Goal: Transaction & Acquisition: Download file/media

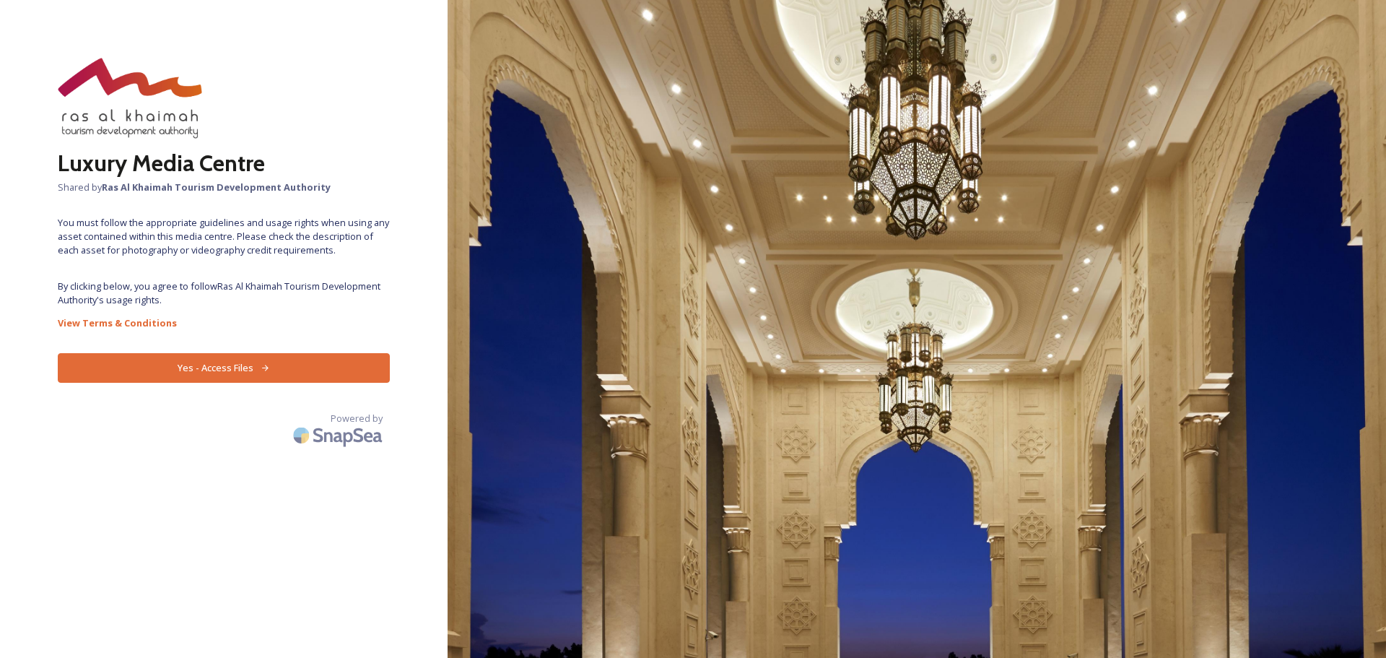
click at [243, 368] on button "Yes - Access Files" at bounding box center [224, 368] width 332 height 30
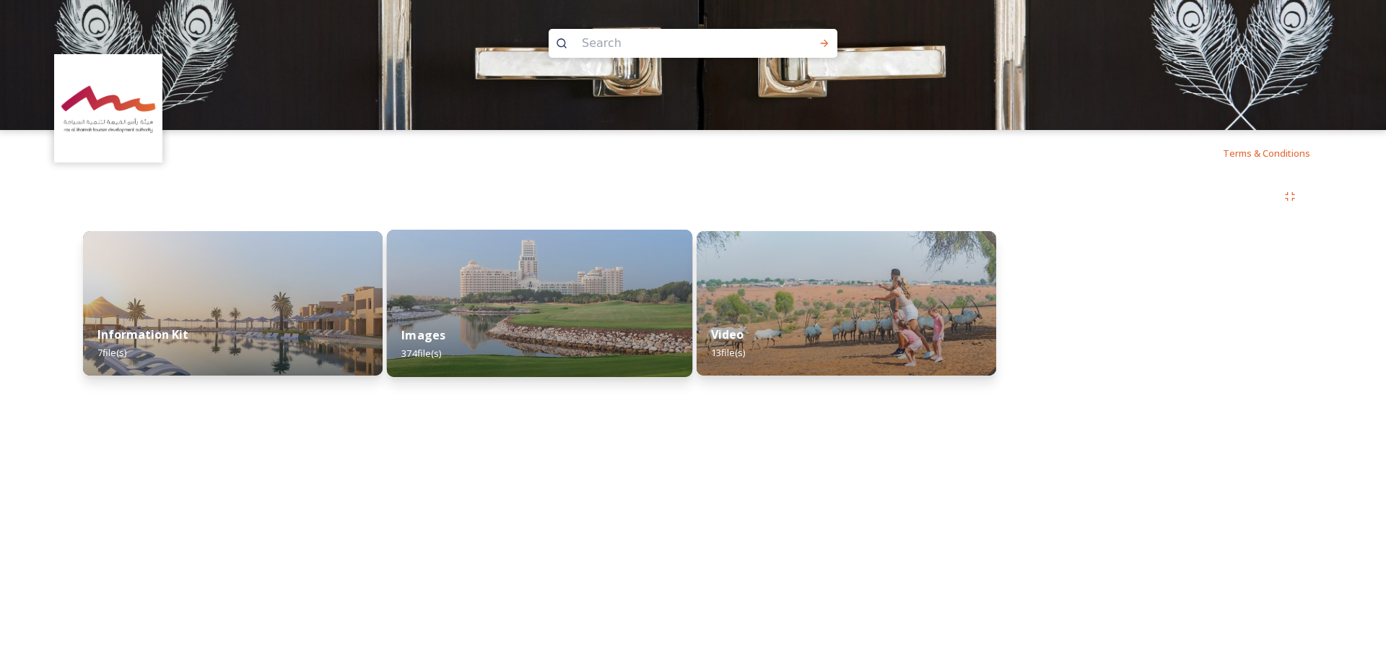
click at [485, 312] on div "Images 374 file(s)" at bounding box center [539, 344] width 305 height 66
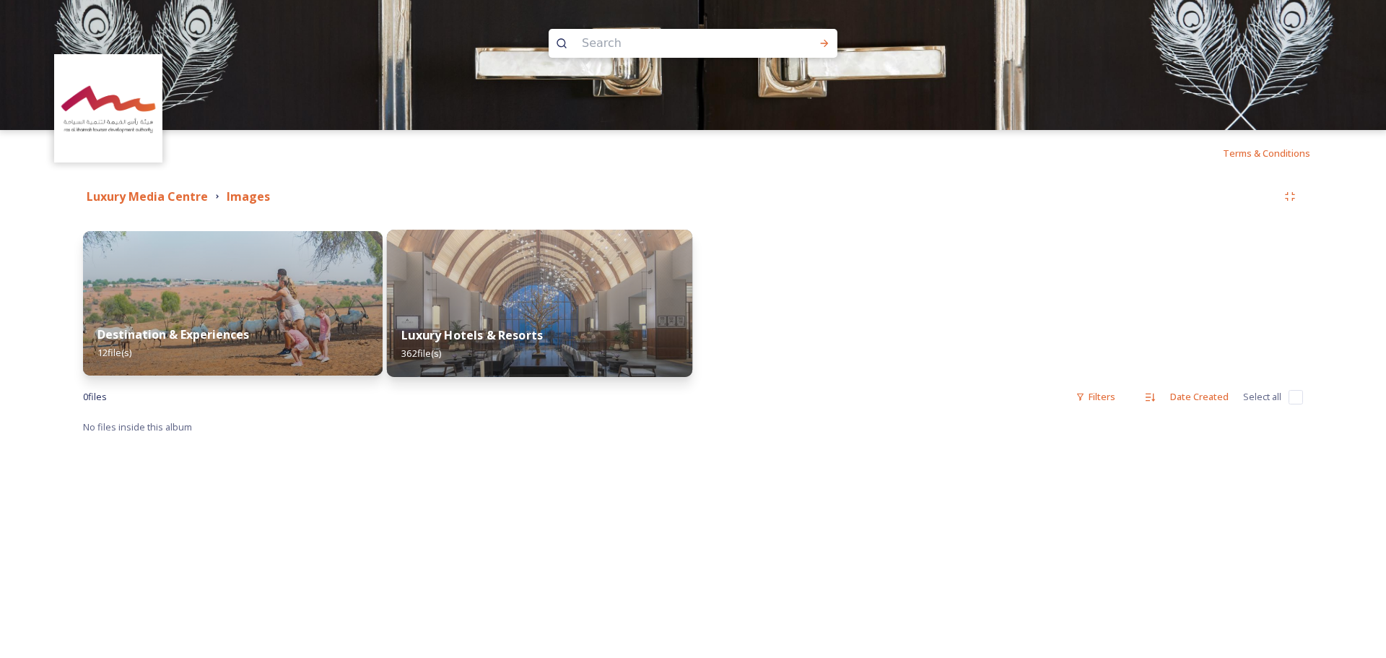
click at [576, 306] on img at bounding box center [539, 303] width 305 height 147
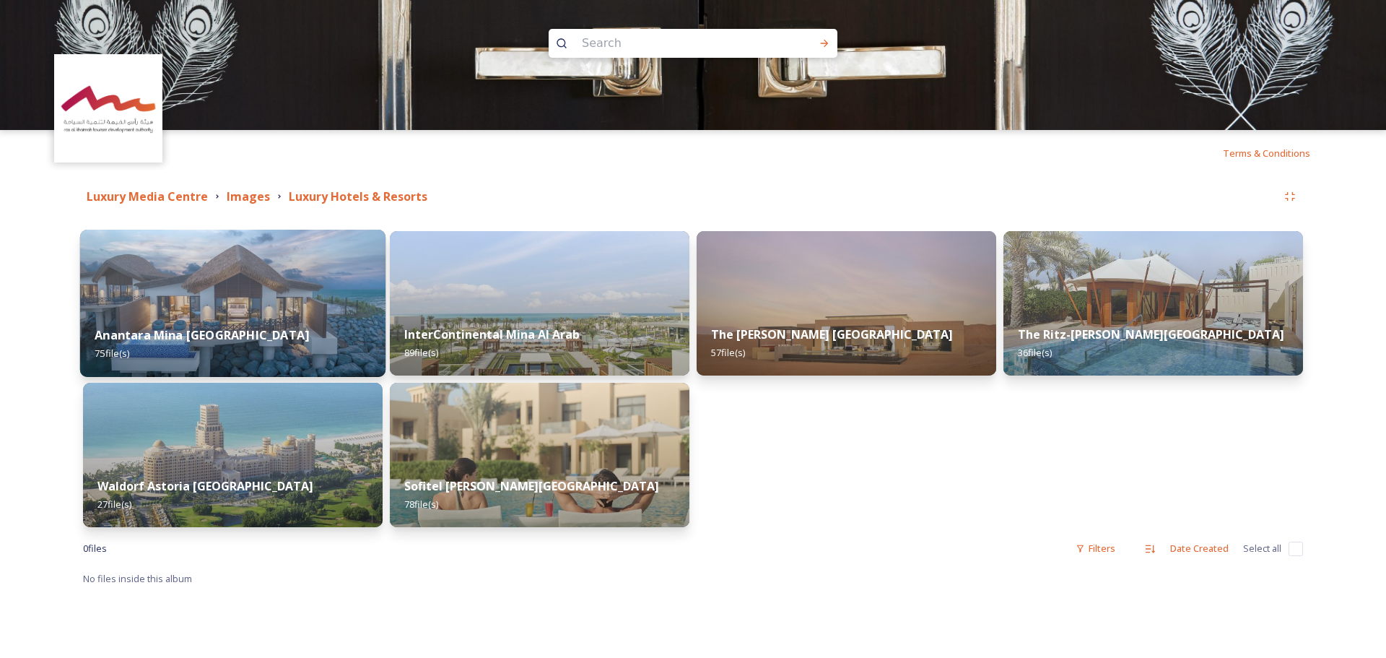
click at [225, 293] on img at bounding box center [232, 303] width 305 height 147
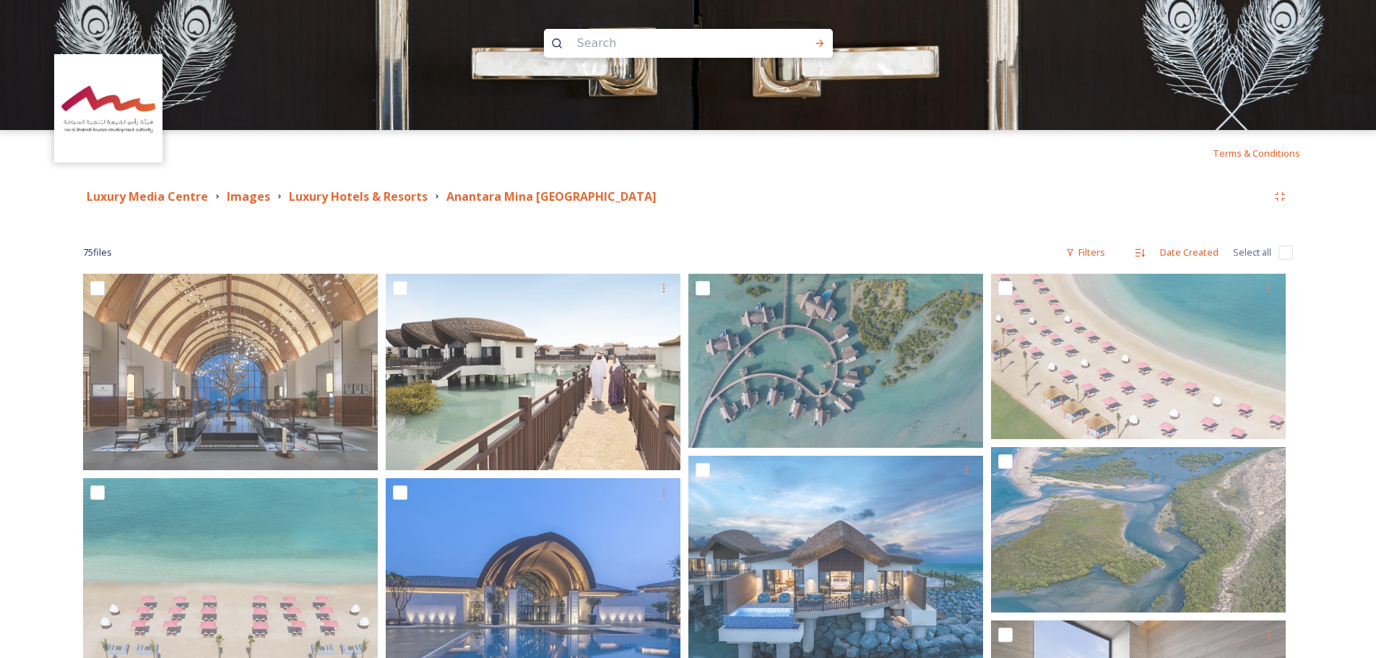
click at [1062, 146] on div "Terms & Conditions" at bounding box center [688, 153] width 1376 height 46
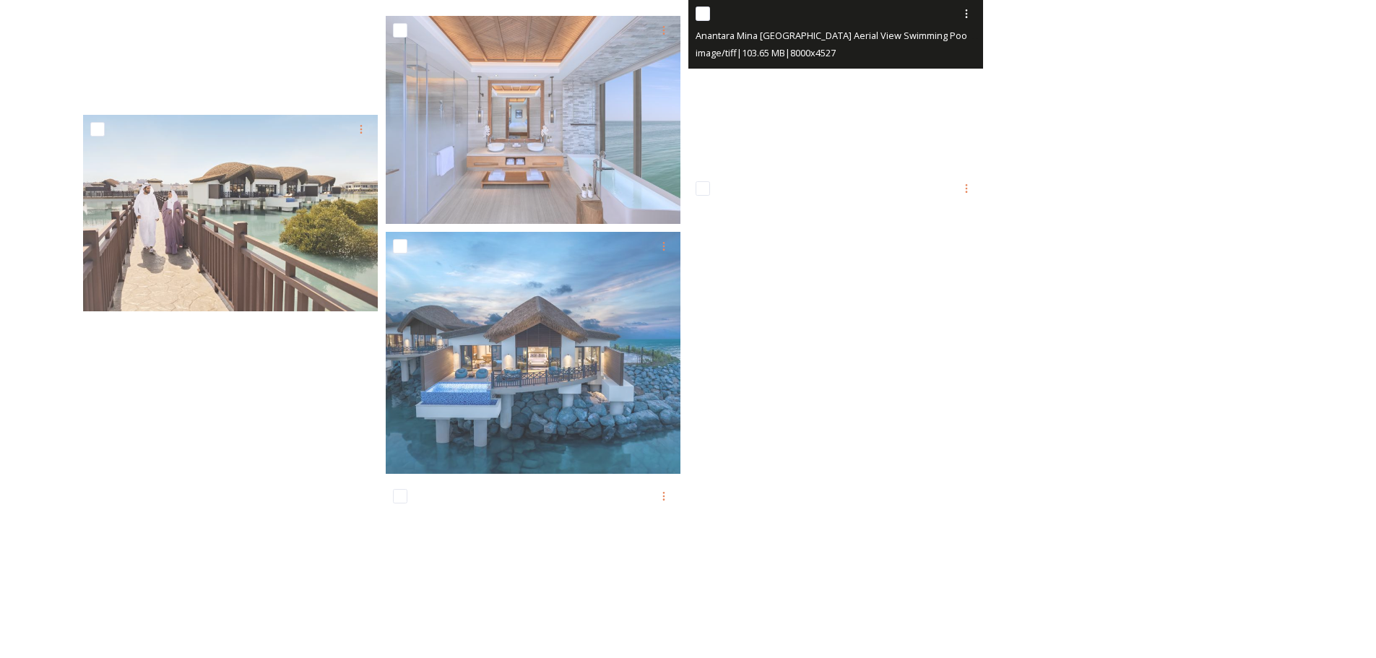
scroll to position [3818, 0]
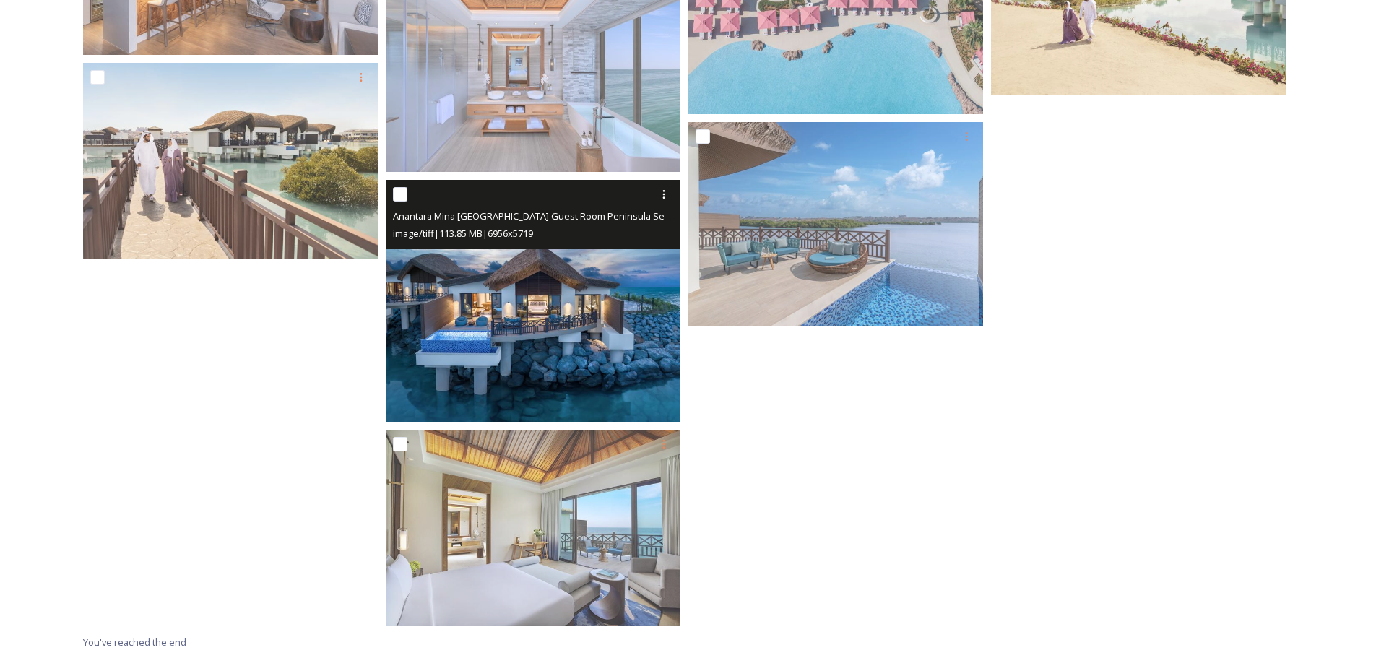
click at [592, 326] on img at bounding box center [533, 300] width 295 height 243
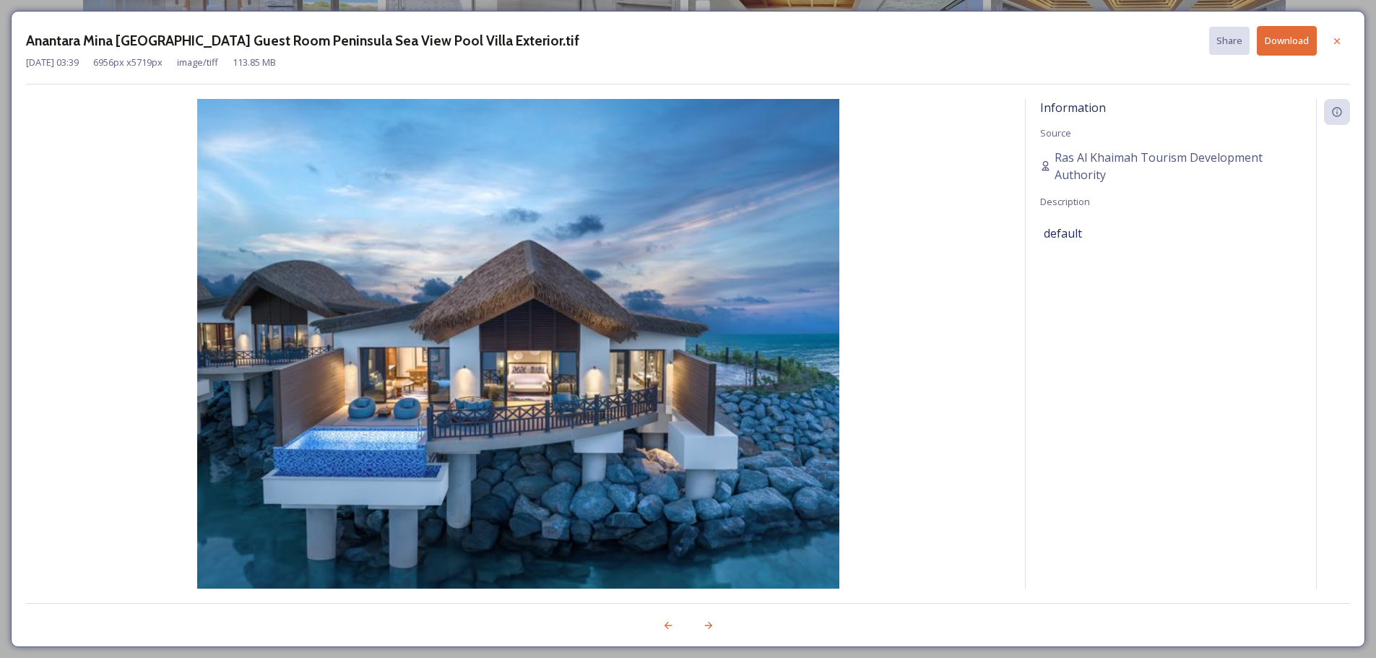
scroll to position [3569, 0]
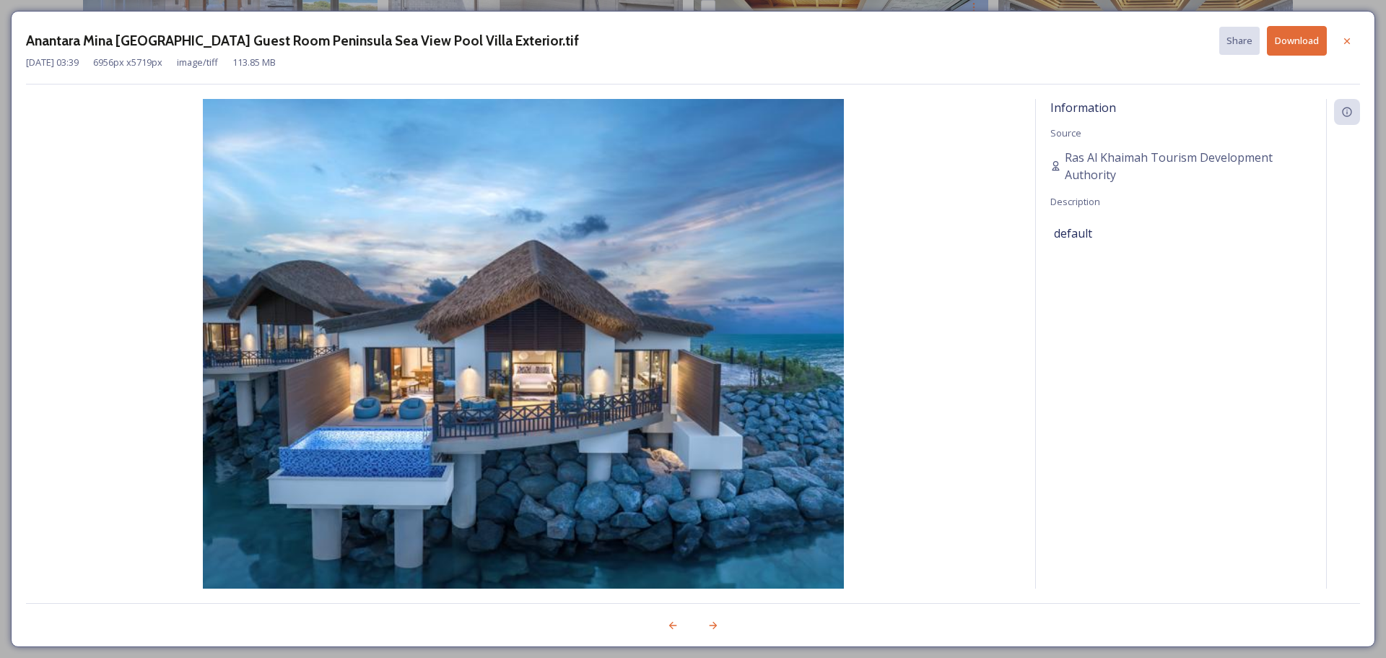
click at [1288, 51] on button "Download" at bounding box center [1297, 41] width 60 height 30
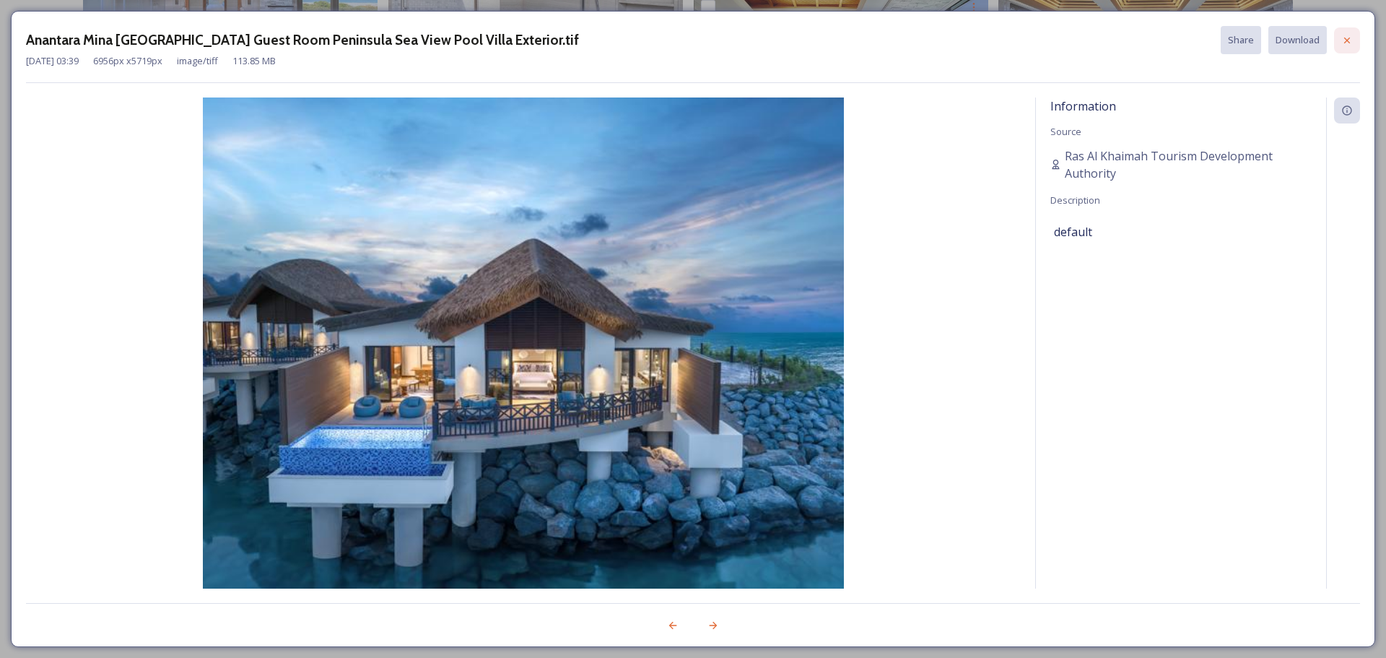
click at [1343, 41] on icon at bounding box center [1348, 41] width 12 height 12
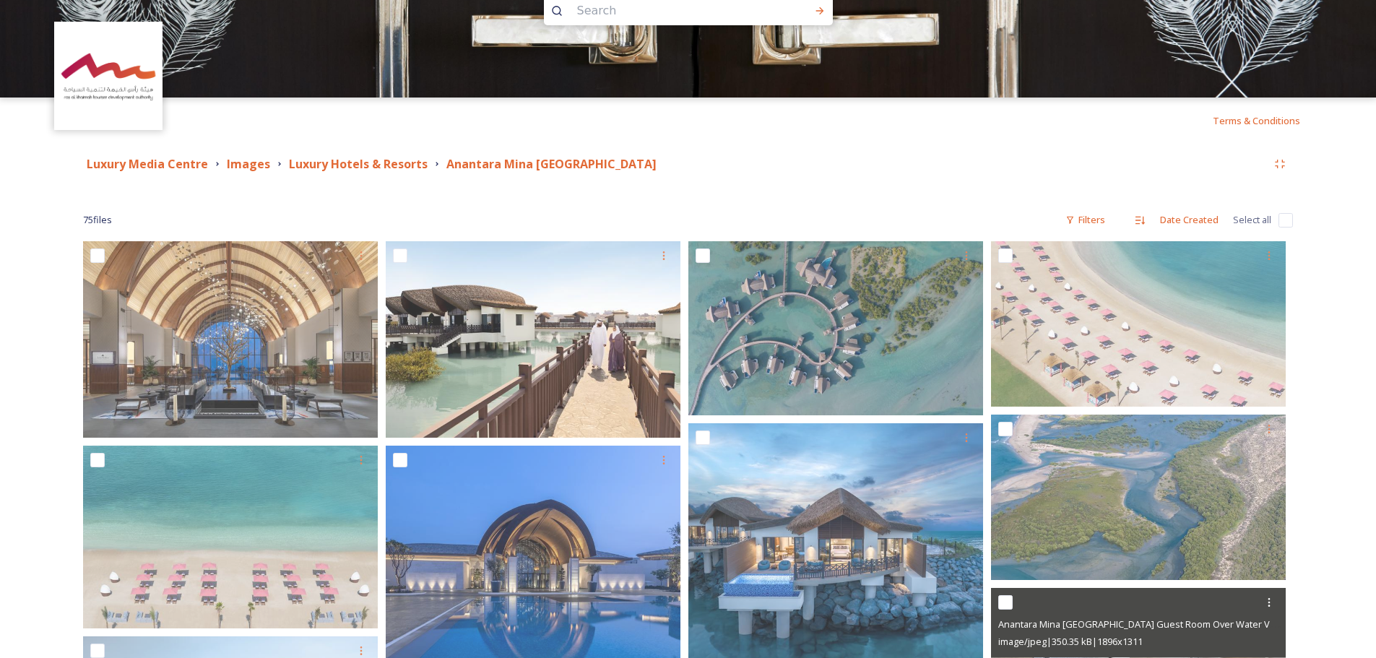
scroll to position [0, 0]
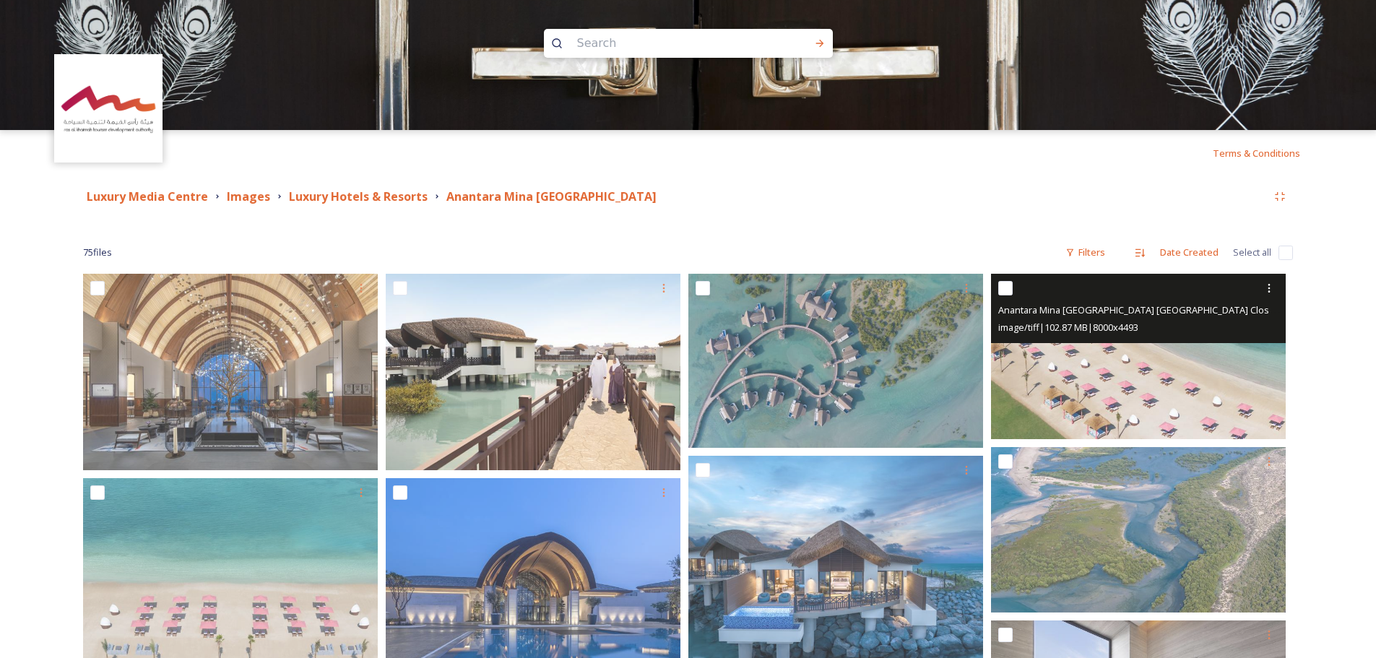
click at [1176, 365] on img at bounding box center [1138, 356] width 295 height 165
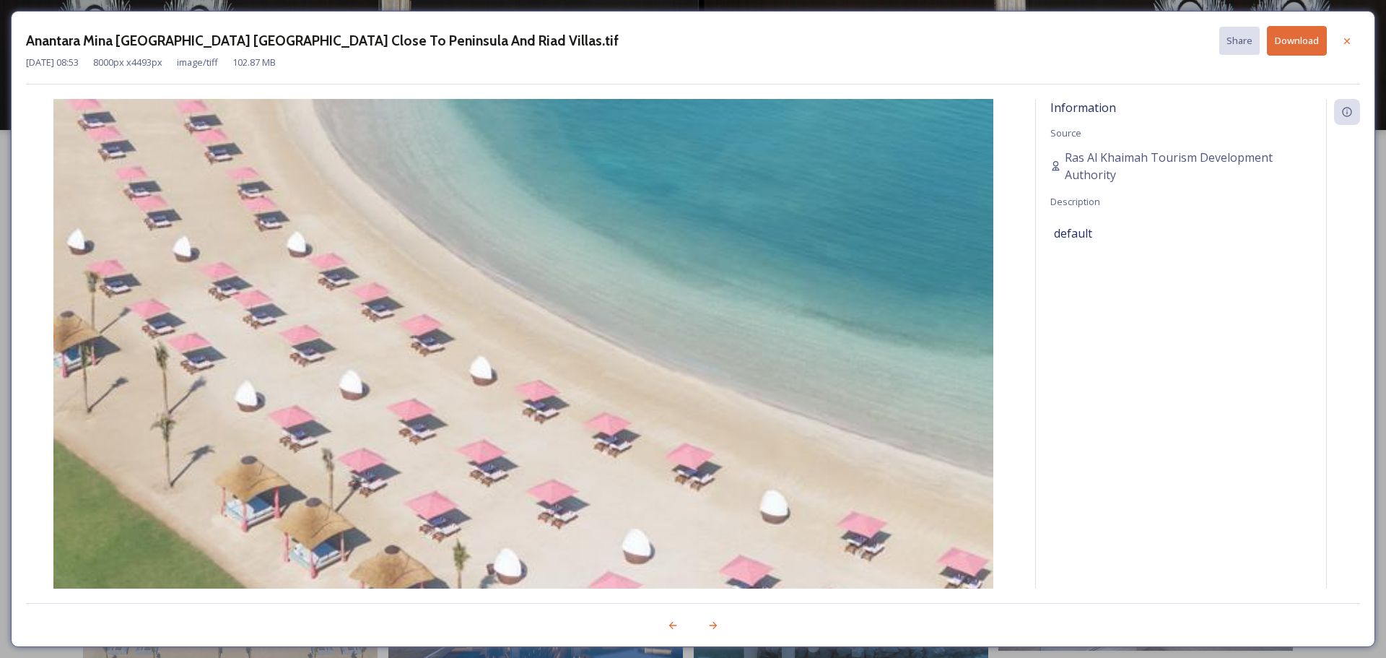
click at [1302, 40] on button "Download" at bounding box center [1297, 41] width 60 height 30
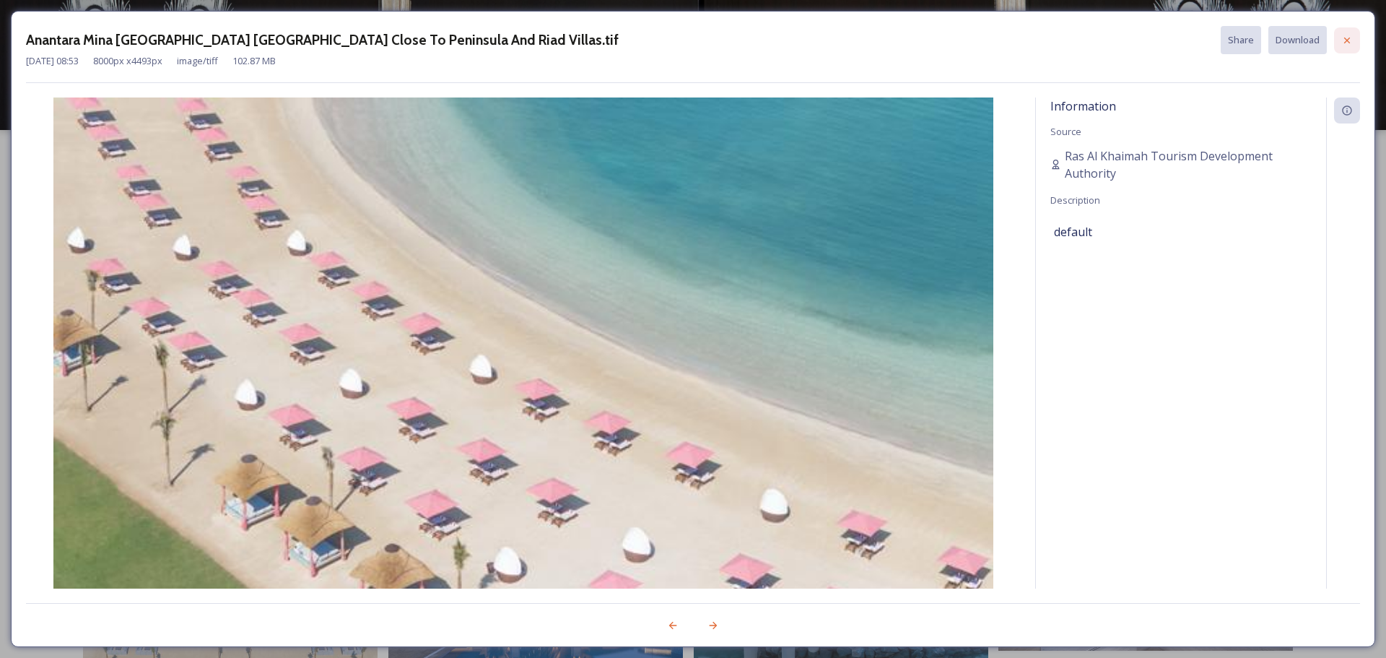
click at [1340, 40] on div at bounding box center [1347, 40] width 26 height 26
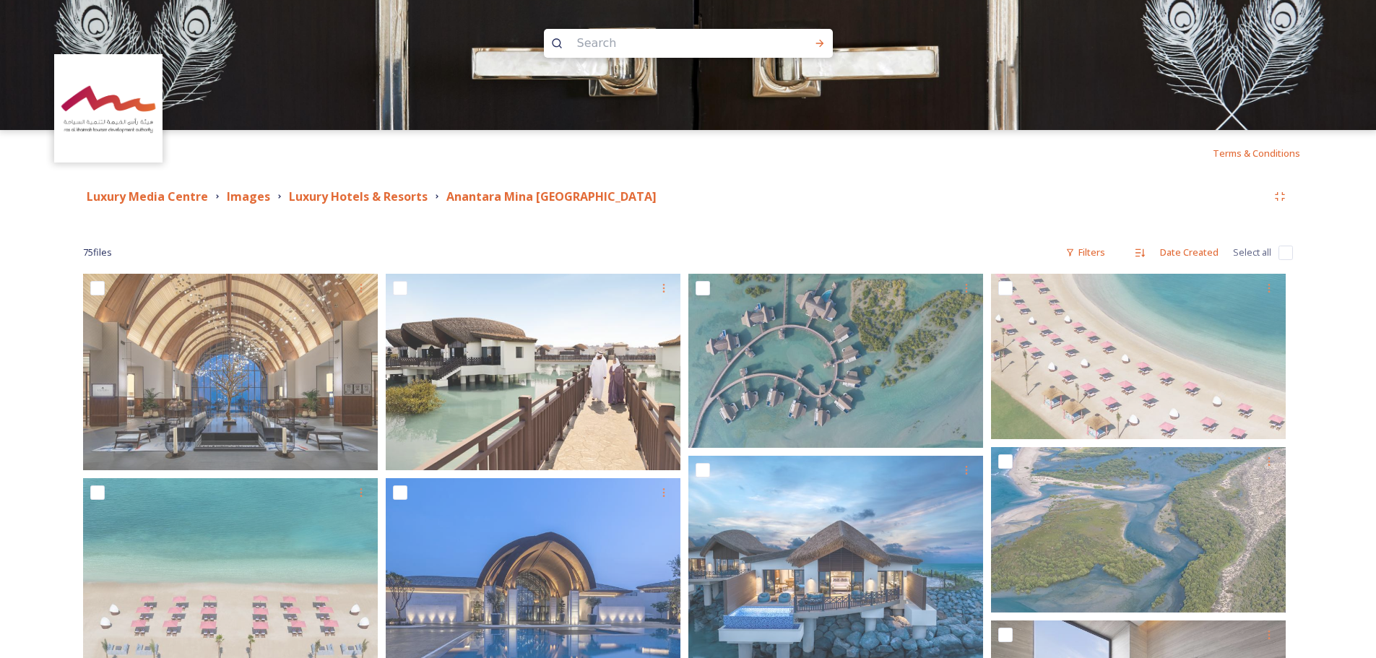
click at [381, 194] on strong "Luxury Hotels & Resorts" at bounding box center [358, 196] width 139 height 16
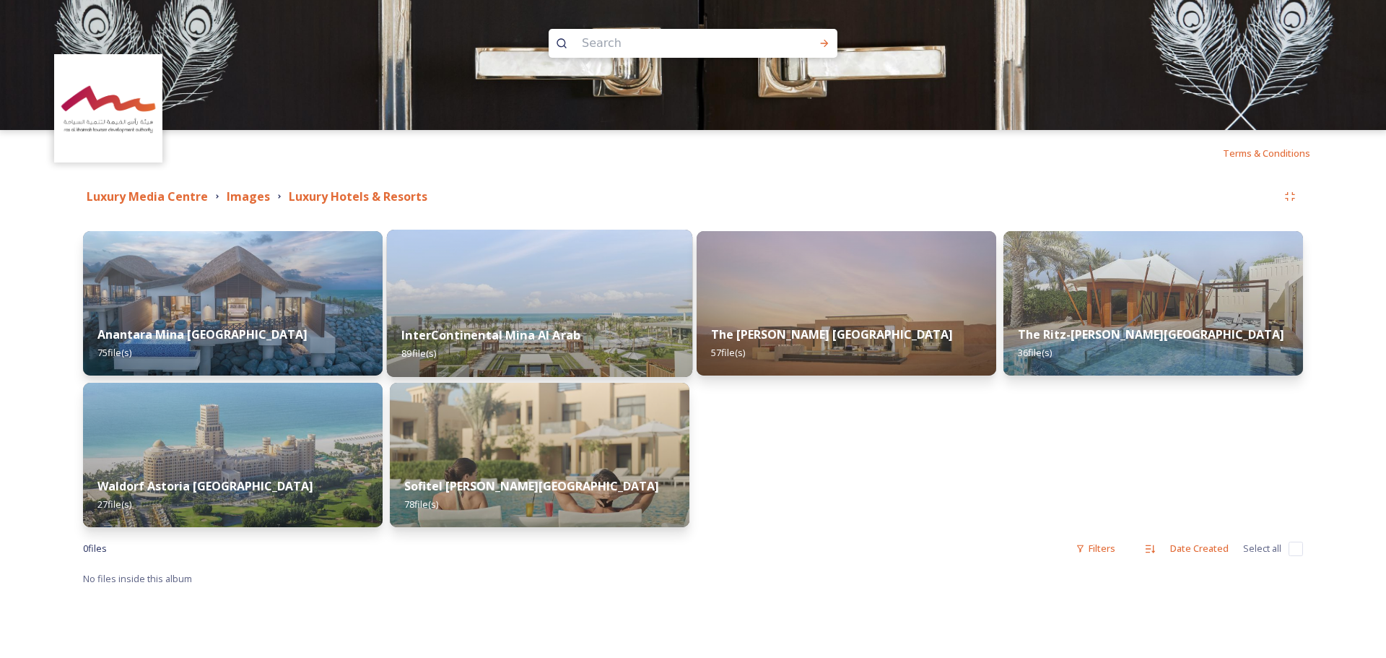
click at [556, 270] on img at bounding box center [539, 303] width 305 height 147
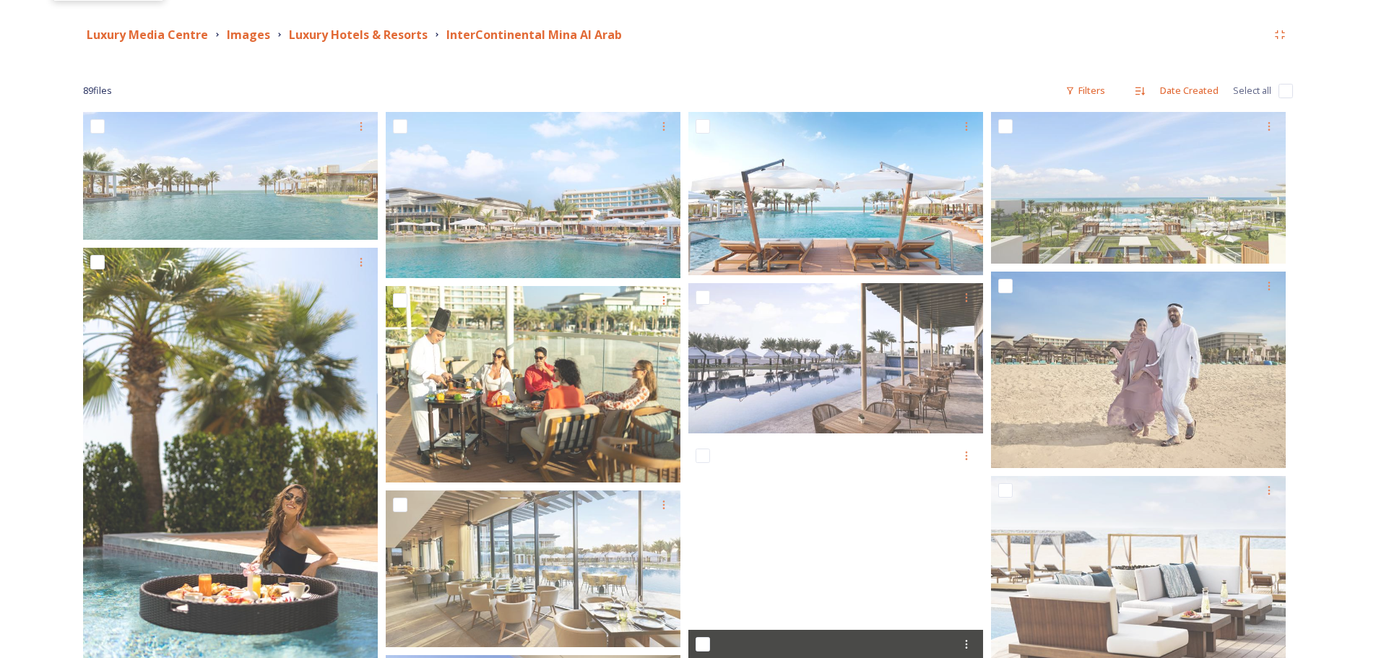
scroll to position [156, 0]
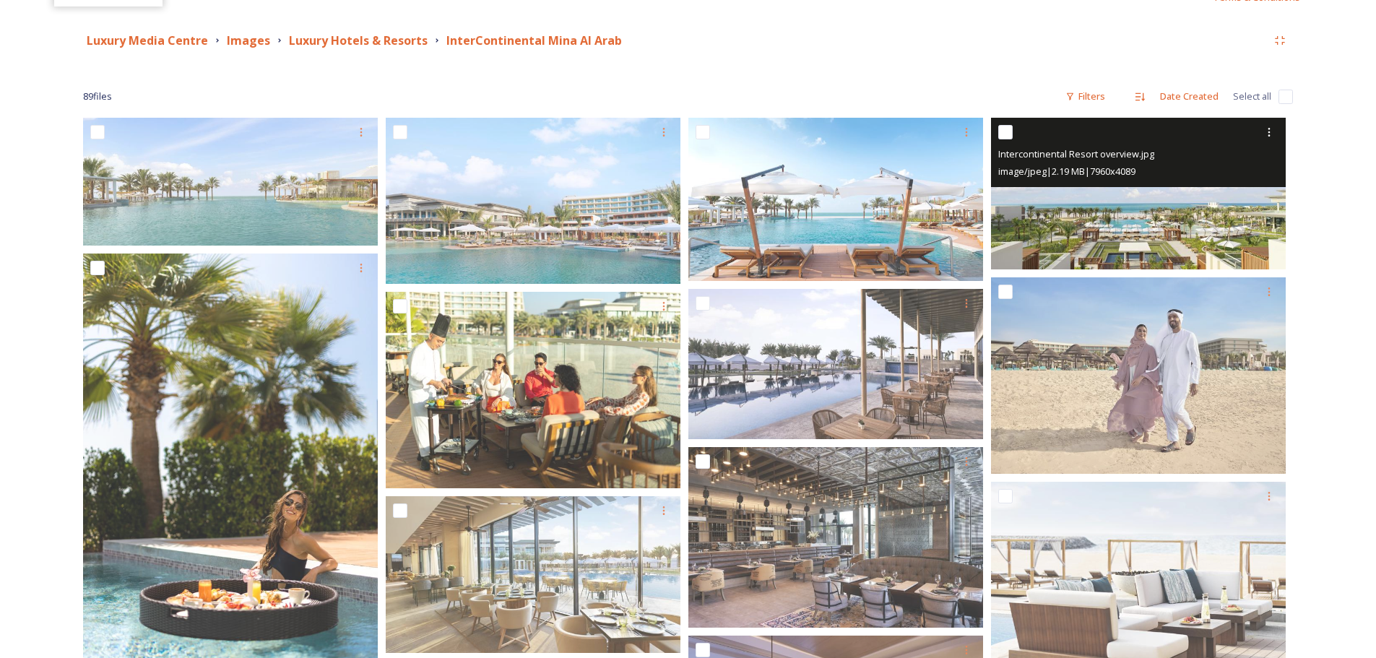
click at [1067, 212] on img at bounding box center [1138, 194] width 295 height 152
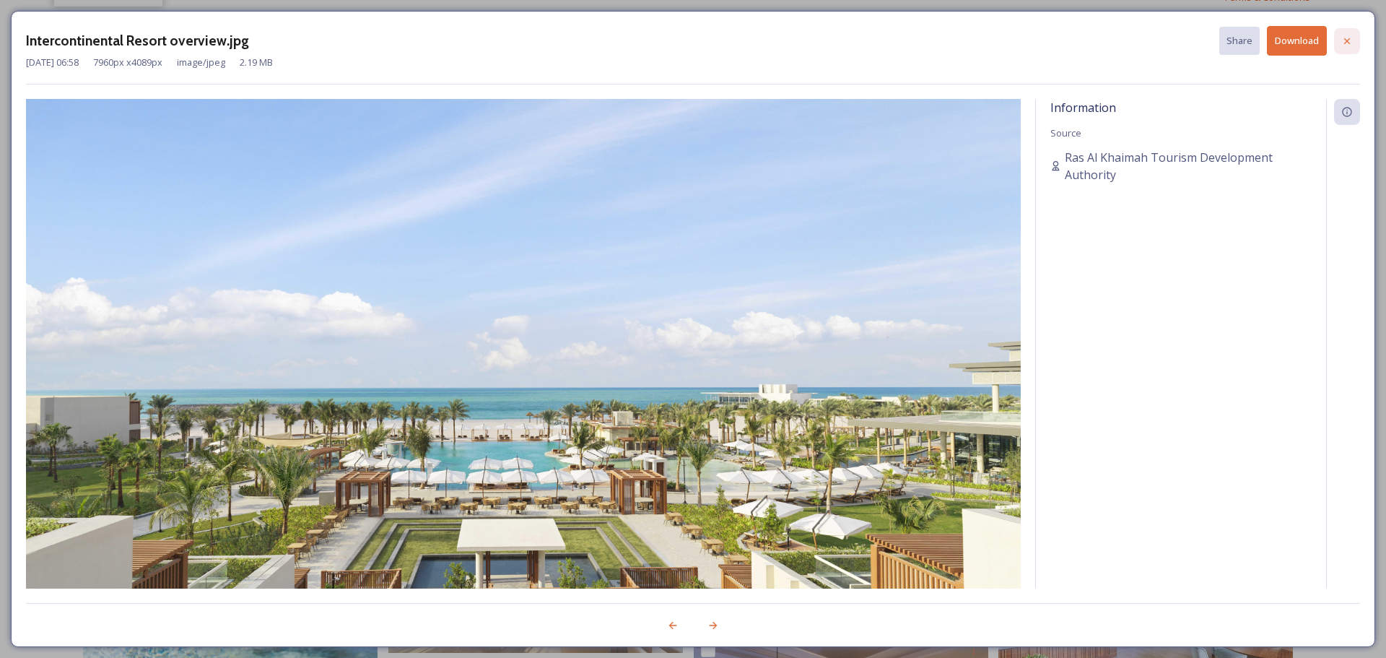
click at [1339, 44] on div at bounding box center [1347, 41] width 26 height 26
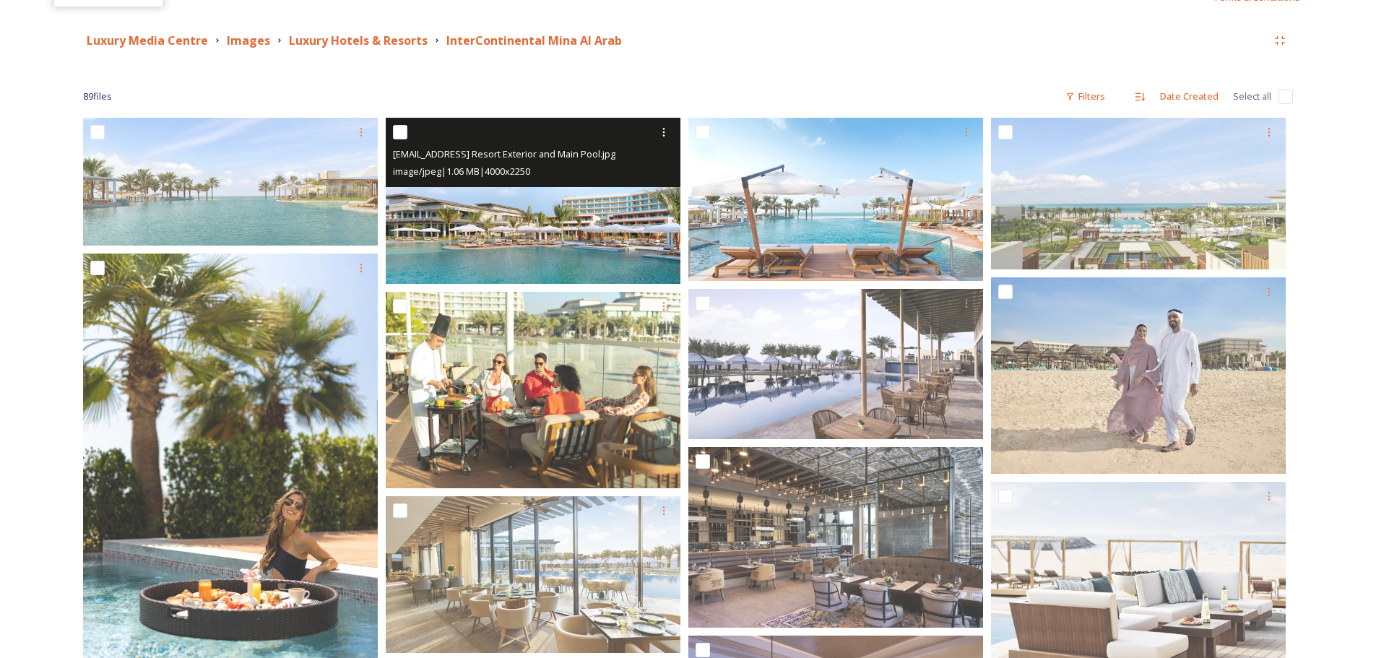
click at [623, 227] on img at bounding box center [533, 201] width 295 height 166
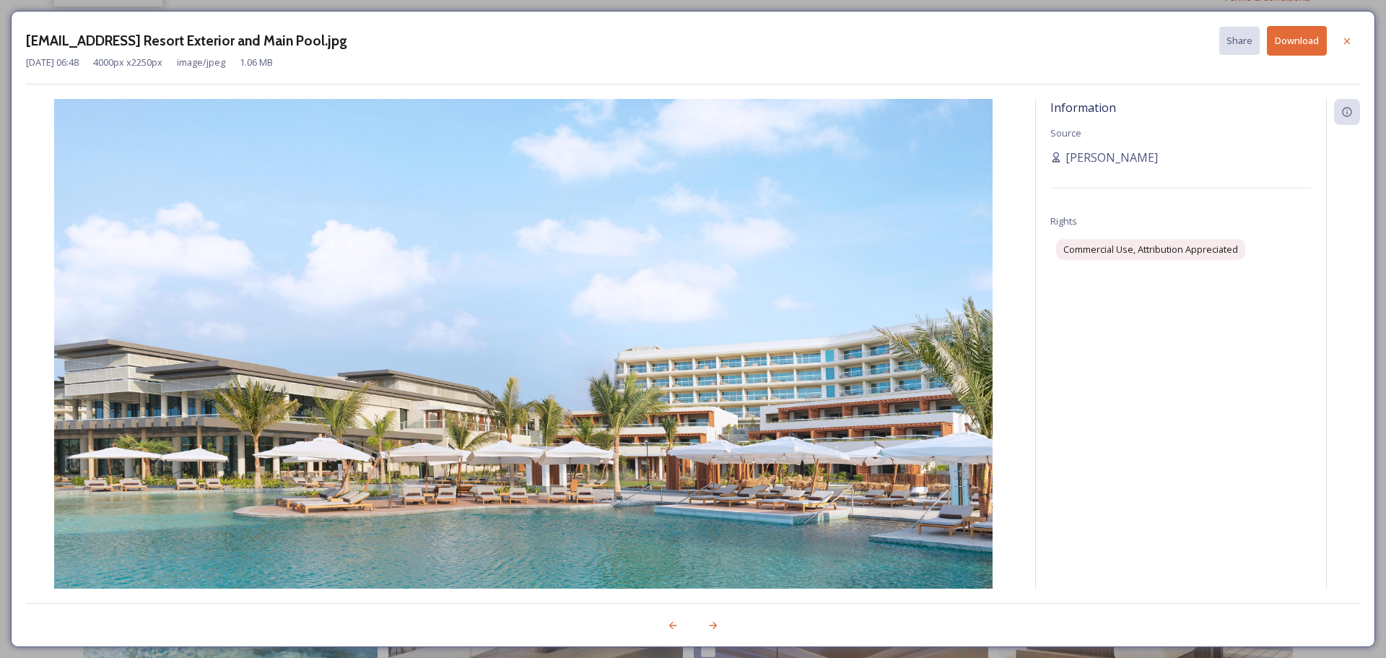
click at [1320, 41] on button "Download" at bounding box center [1297, 41] width 60 height 30
click at [1346, 44] on icon at bounding box center [1348, 41] width 12 height 12
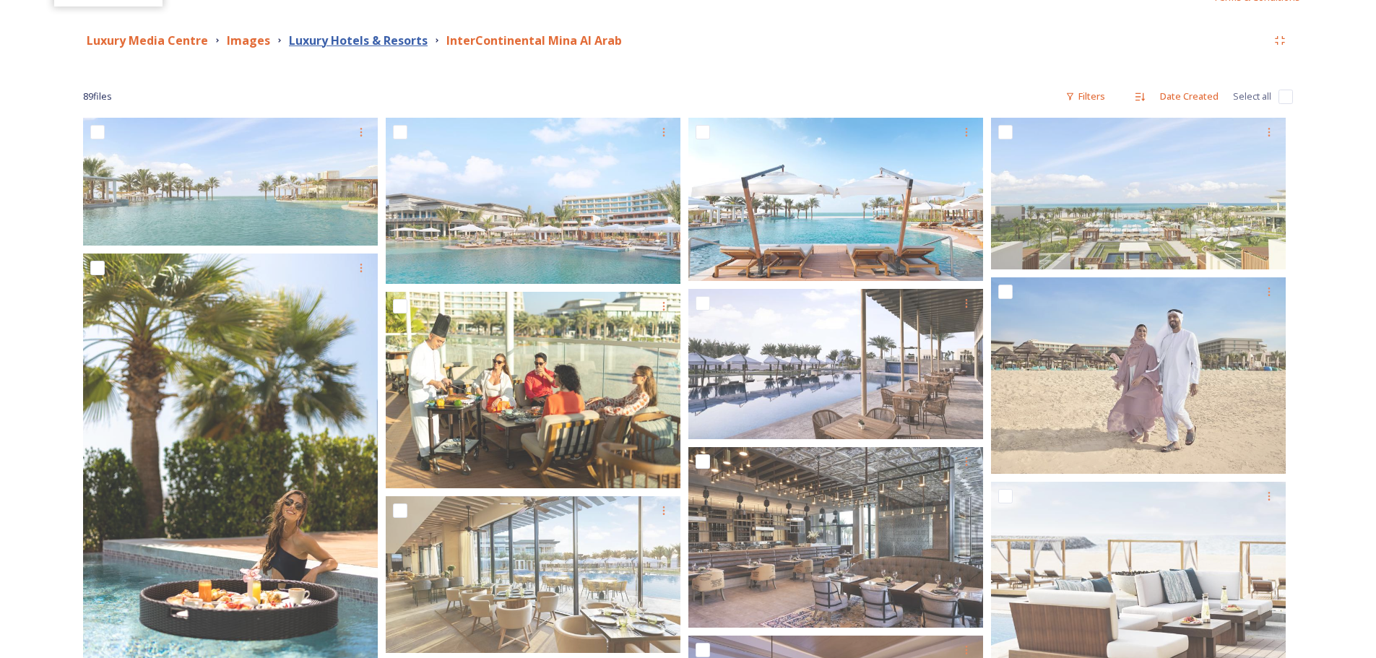
click at [404, 39] on strong "Luxury Hotels & Resorts" at bounding box center [358, 40] width 139 height 16
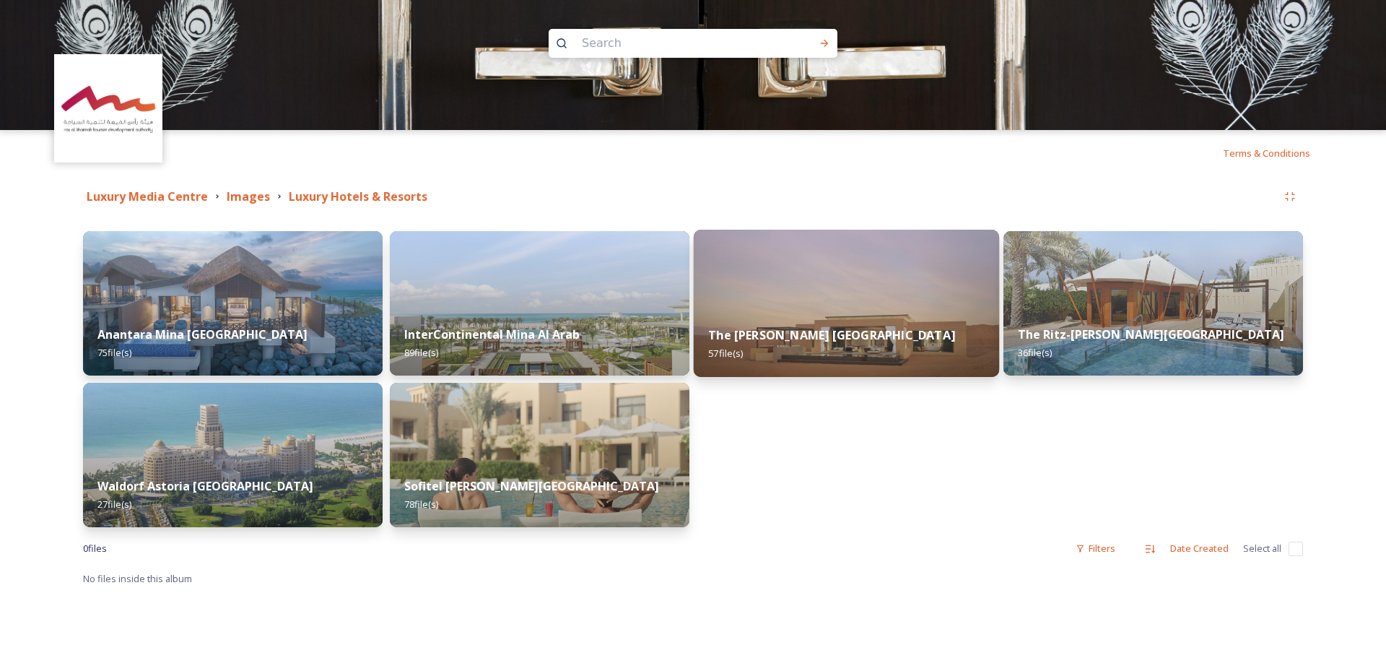
click at [780, 283] on img at bounding box center [846, 303] width 305 height 147
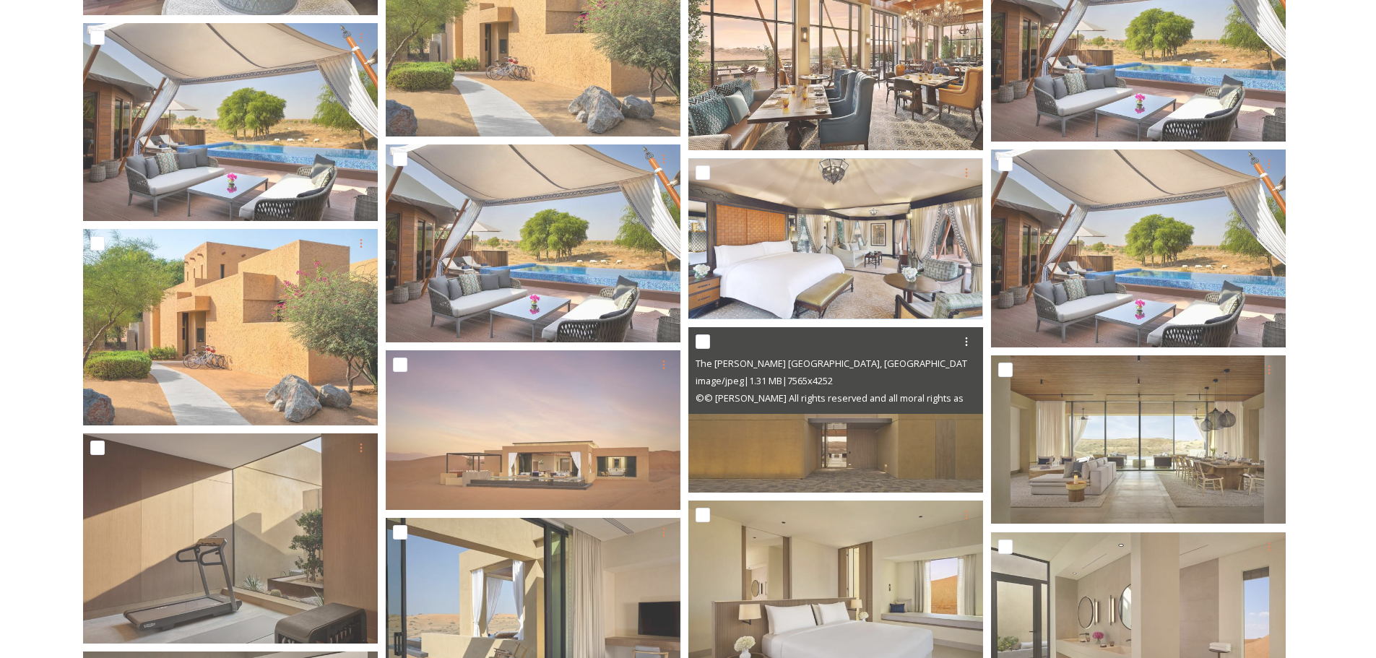
scroll to position [1589, 0]
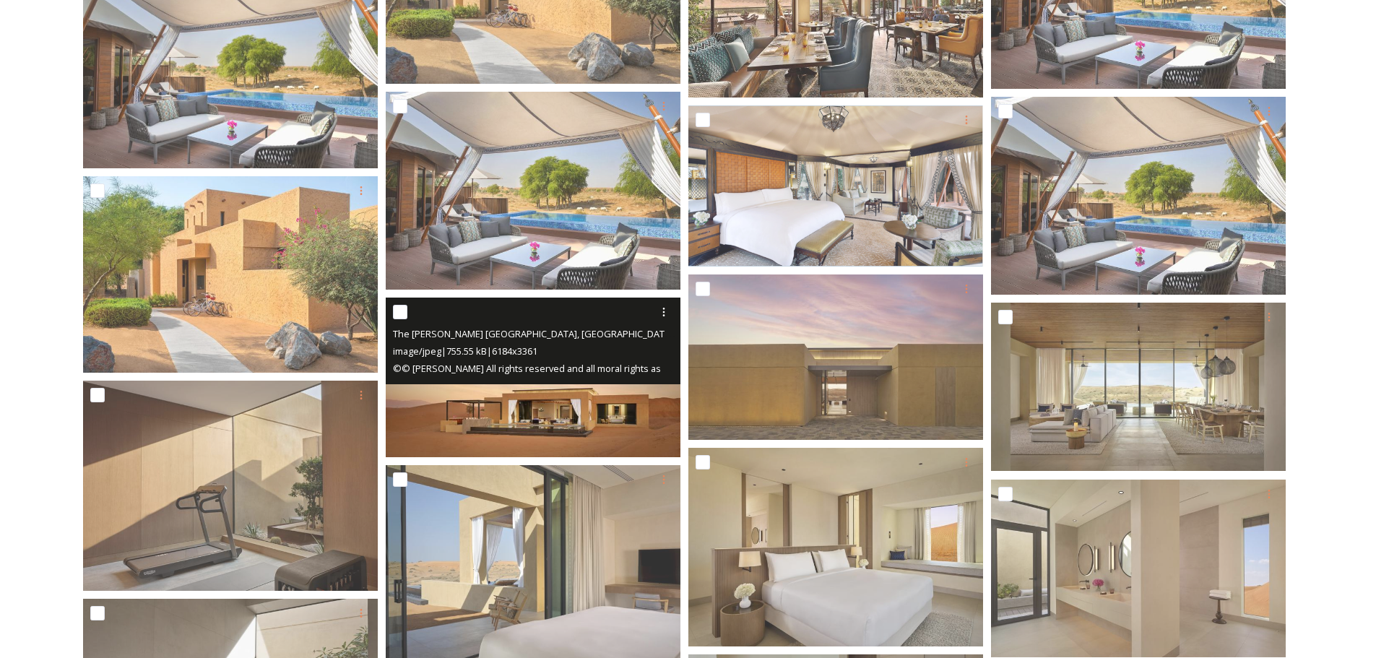
click at [612, 426] on img at bounding box center [533, 377] width 295 height 160
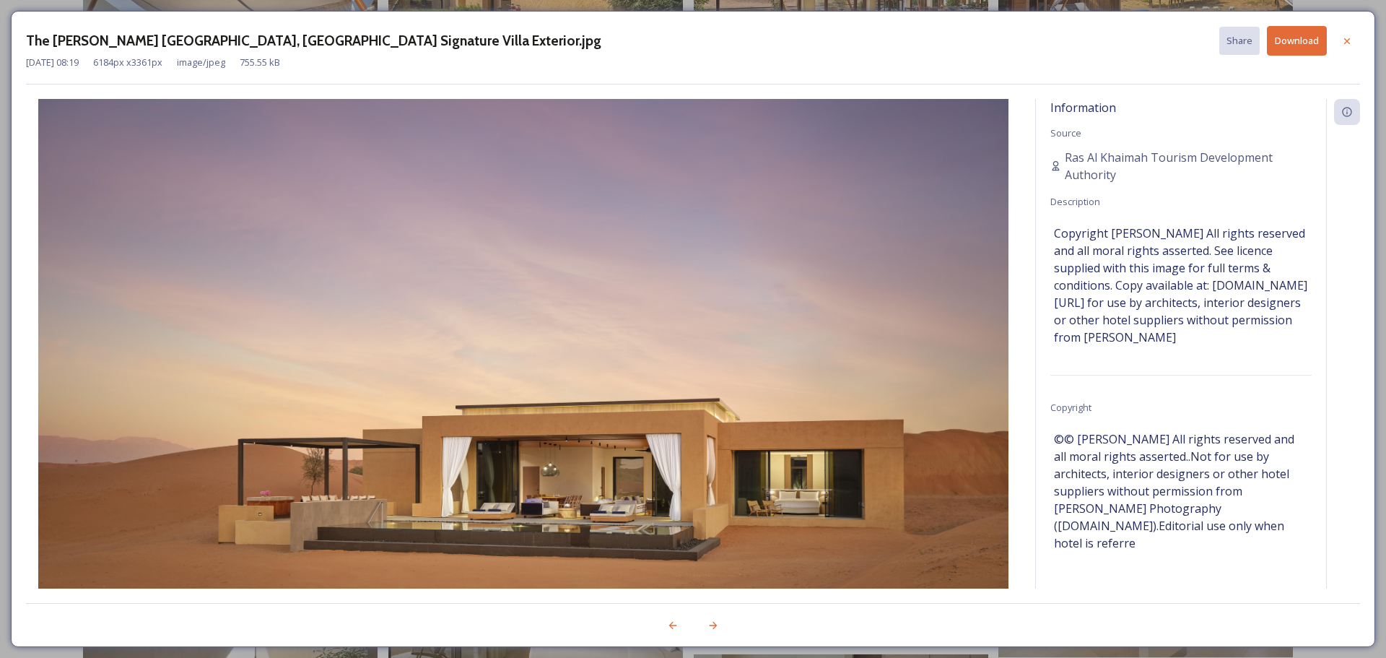
click at [1285, 35] on button "Download" at bounding box center [1297, 41] width 60 height 30
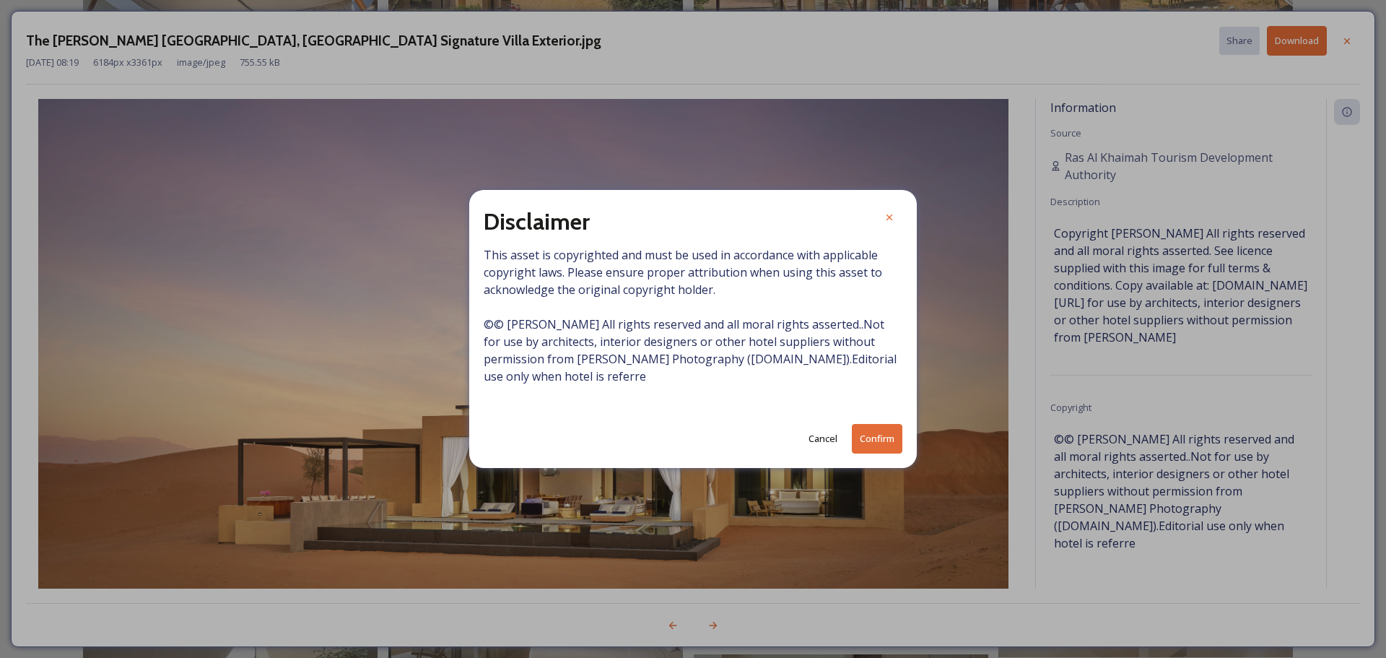
click at [879, 434] on button "Confirm" at bounding box center [877, 439] width 51 height 30
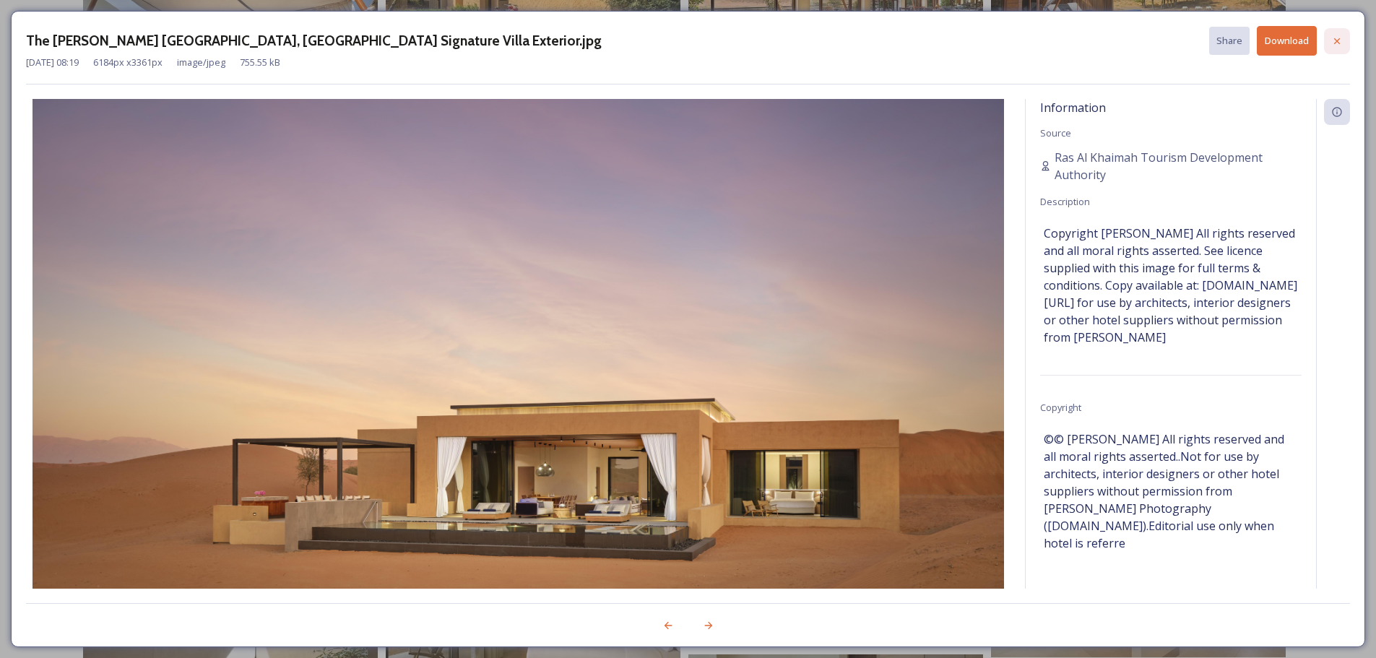
click at [1339, 43] on icon at bounding box center [1337, 41] width 6 height 6
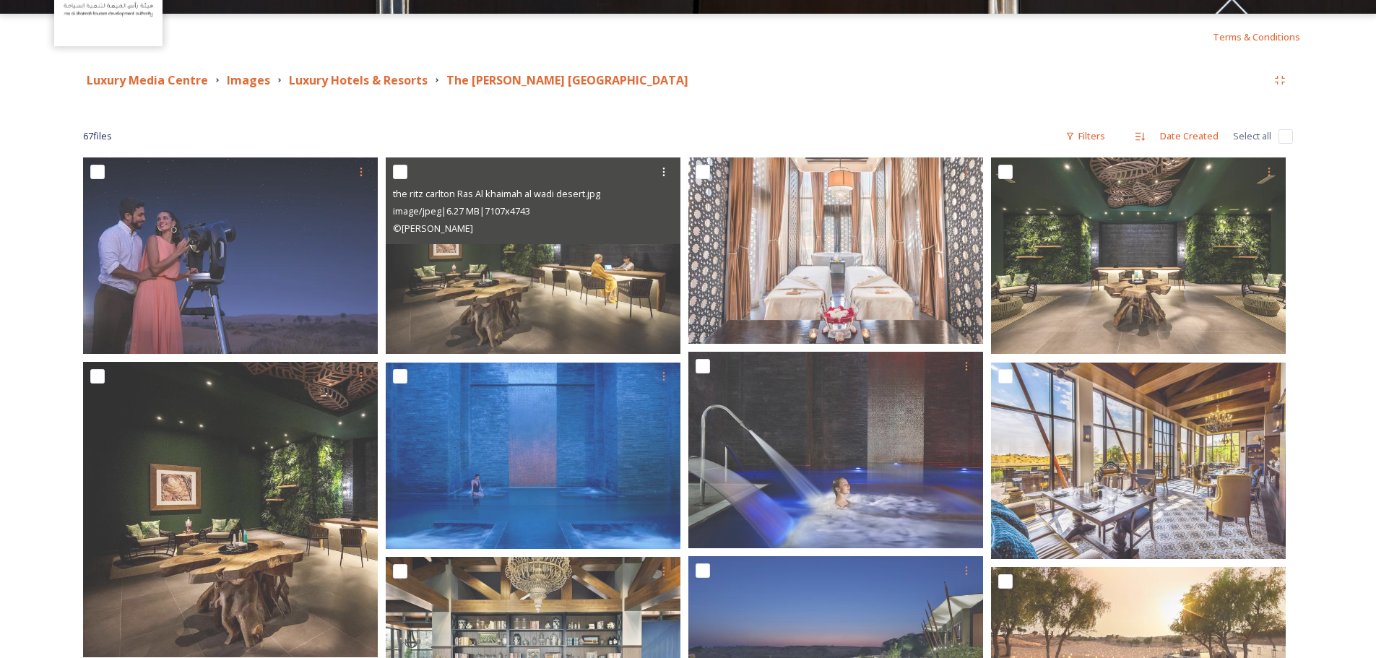
scroll to position [0, 0]
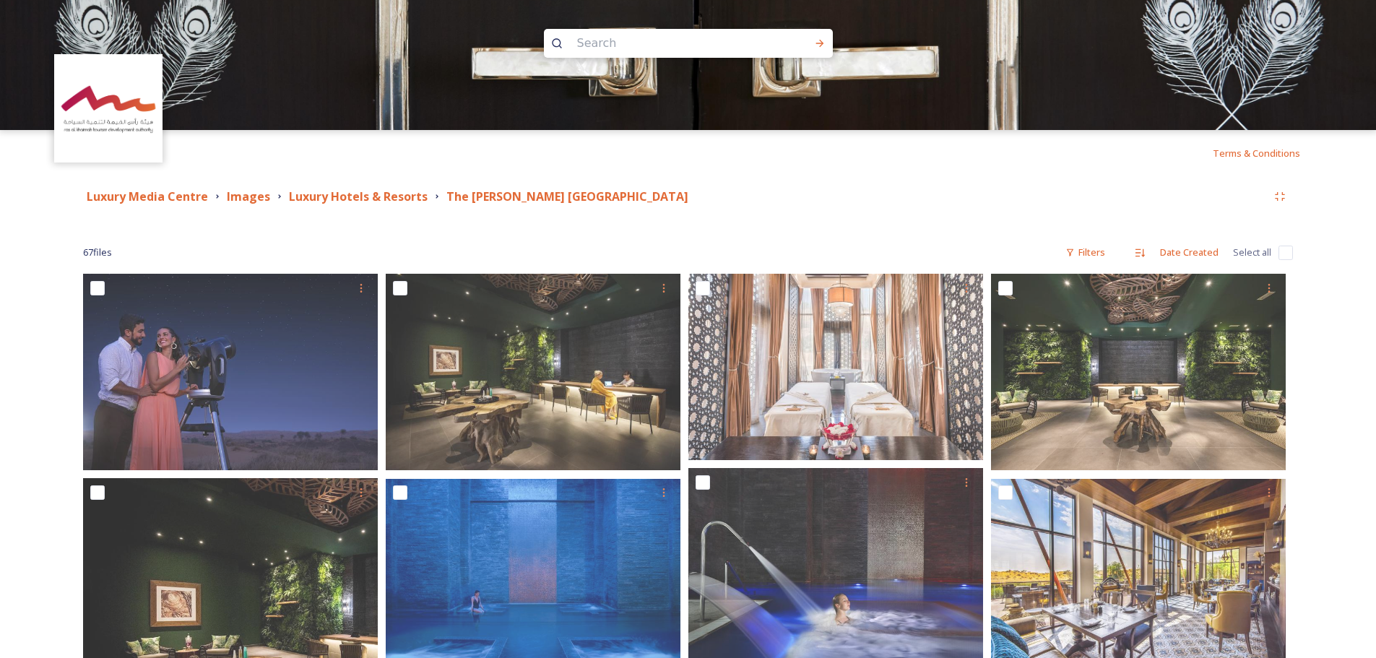
click at [368, 200] on strong "Luxury Hotels & Resorts" at bounding box center [358, 196] width 139 height 16
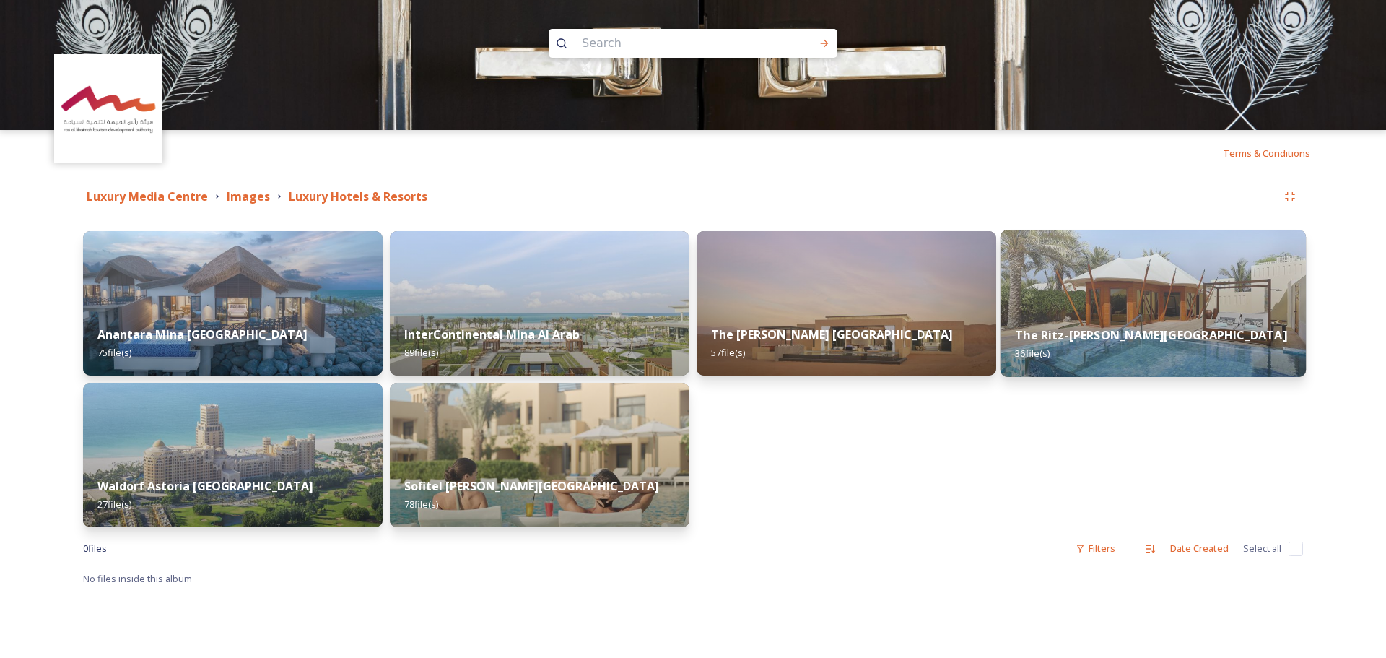
click at [1068, 277] on img at bounding box center [1153, 303] width 305 height 147
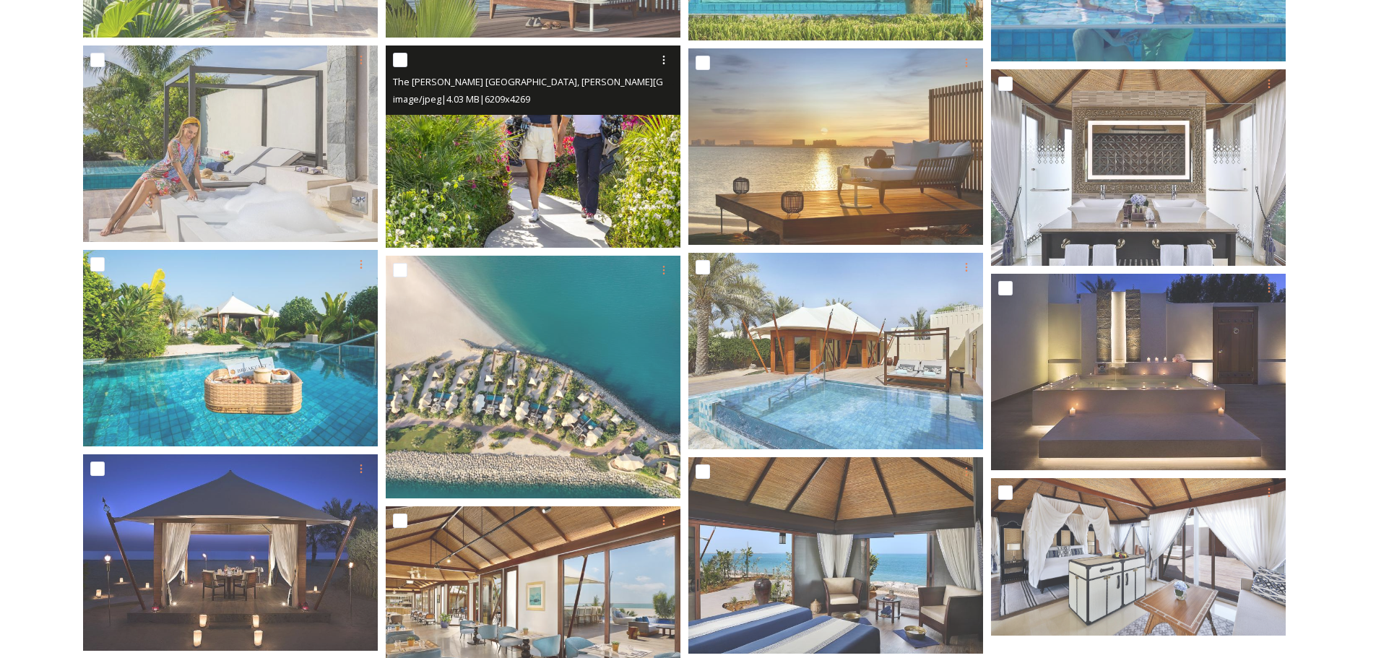
scroll to position [1459, 0]
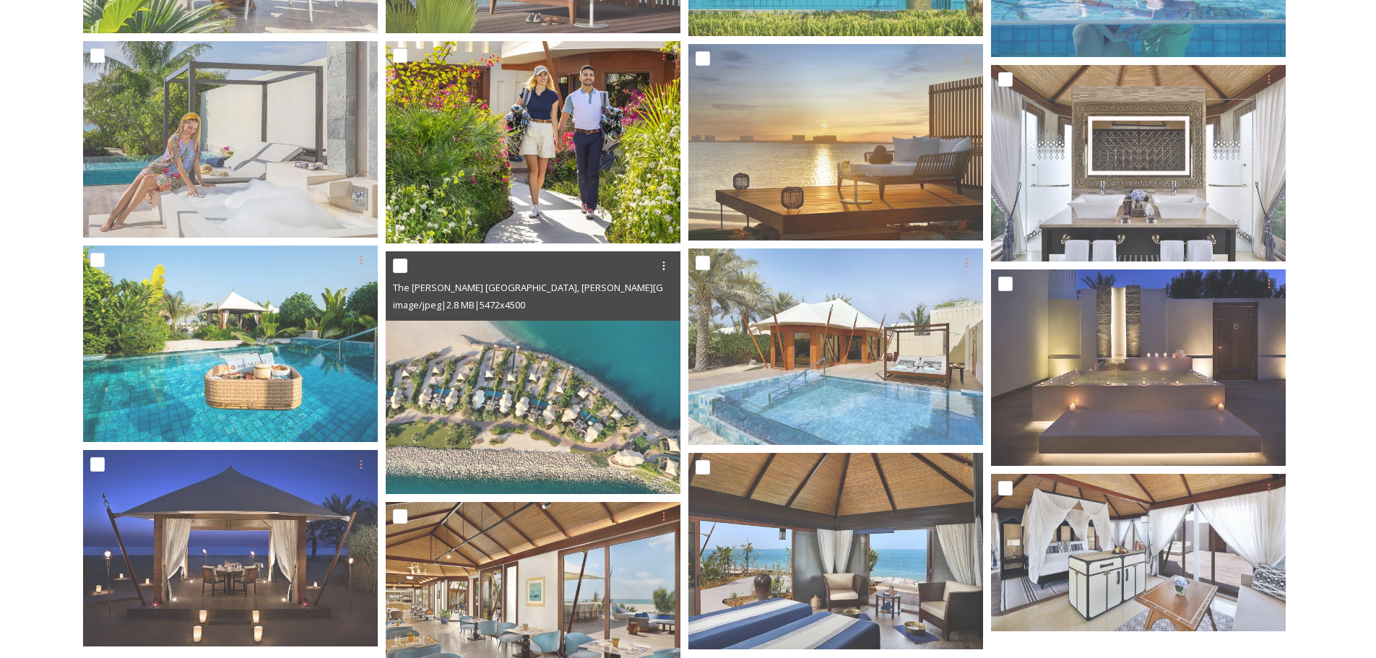
click at [529, 410] on img at bounding box center [533, 372] width 295 height 243
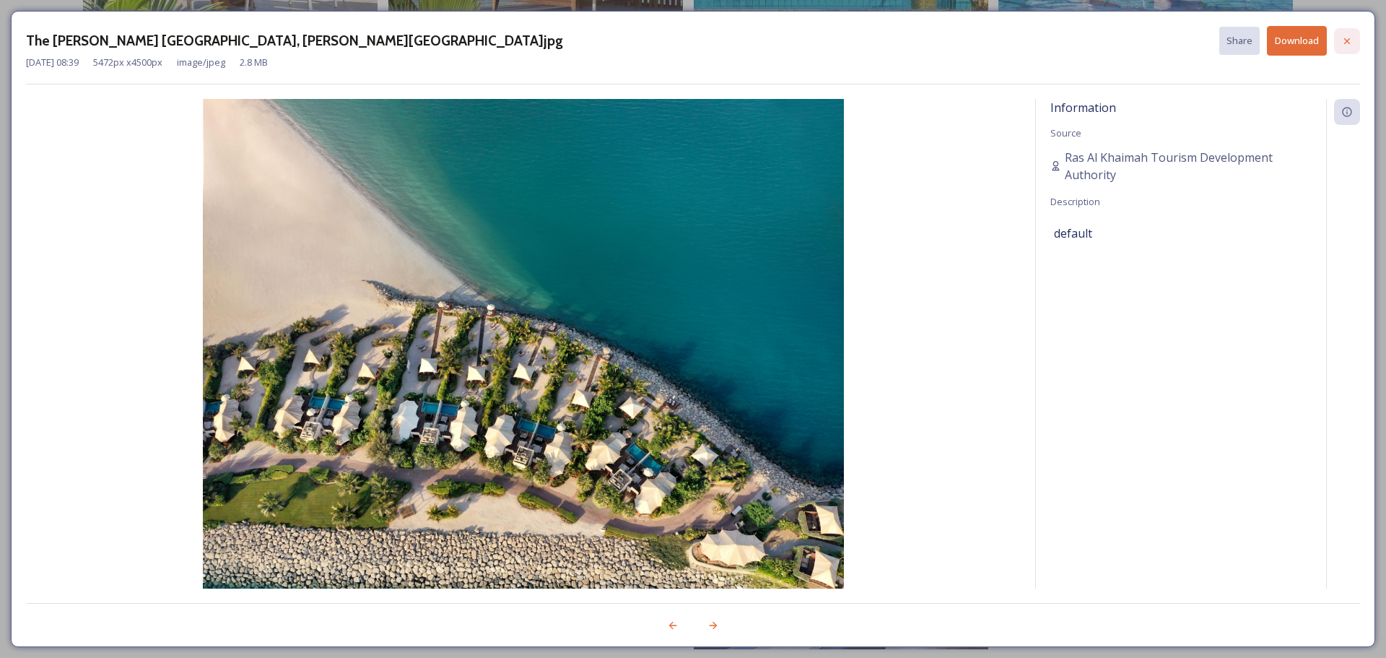
click at [1345, 42] on icon at bounding box center [1348, 41] width 12 height 12
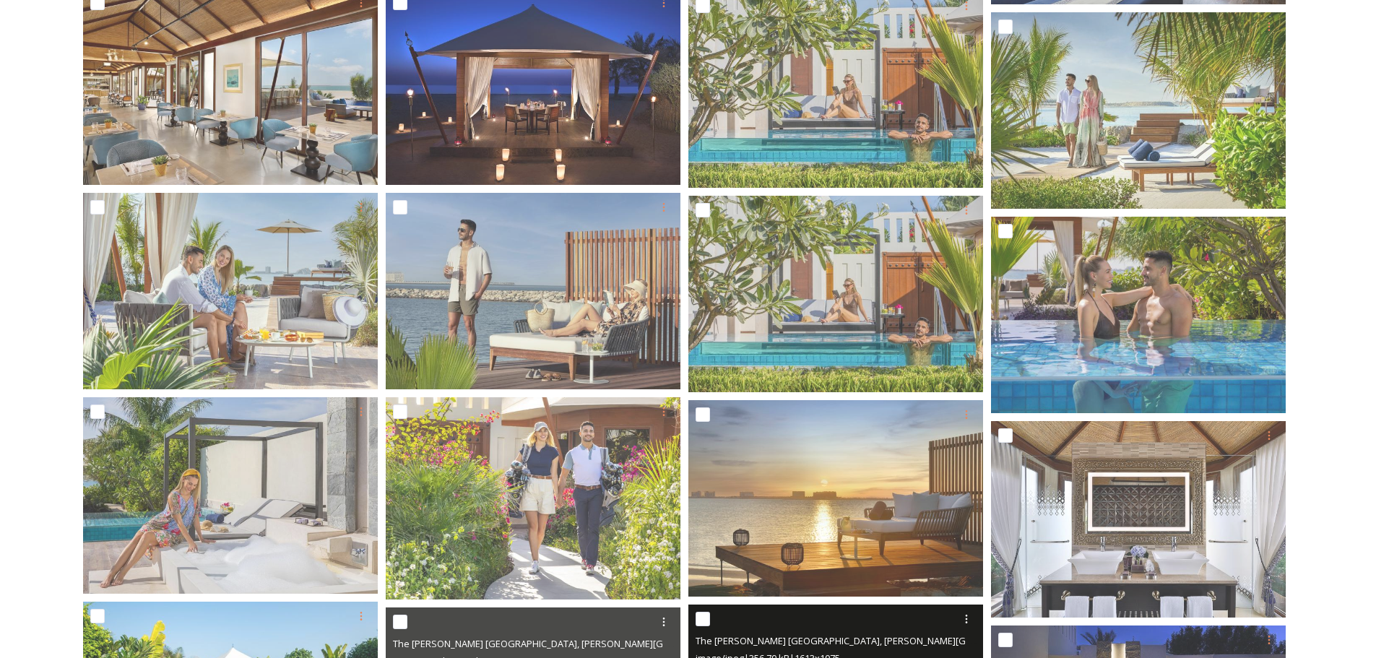
scroll to position [1098, 0]
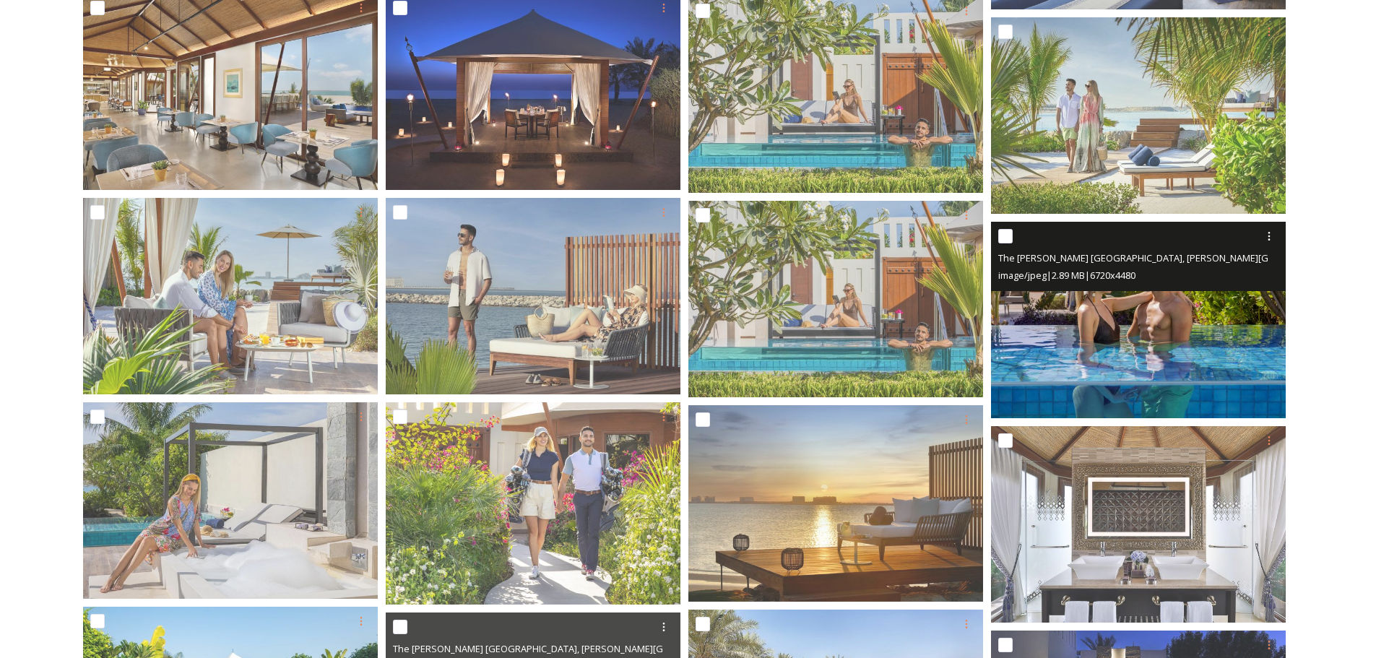
click at [1108, 359] on img at bounding box center [1138, 320] width 295 height 196
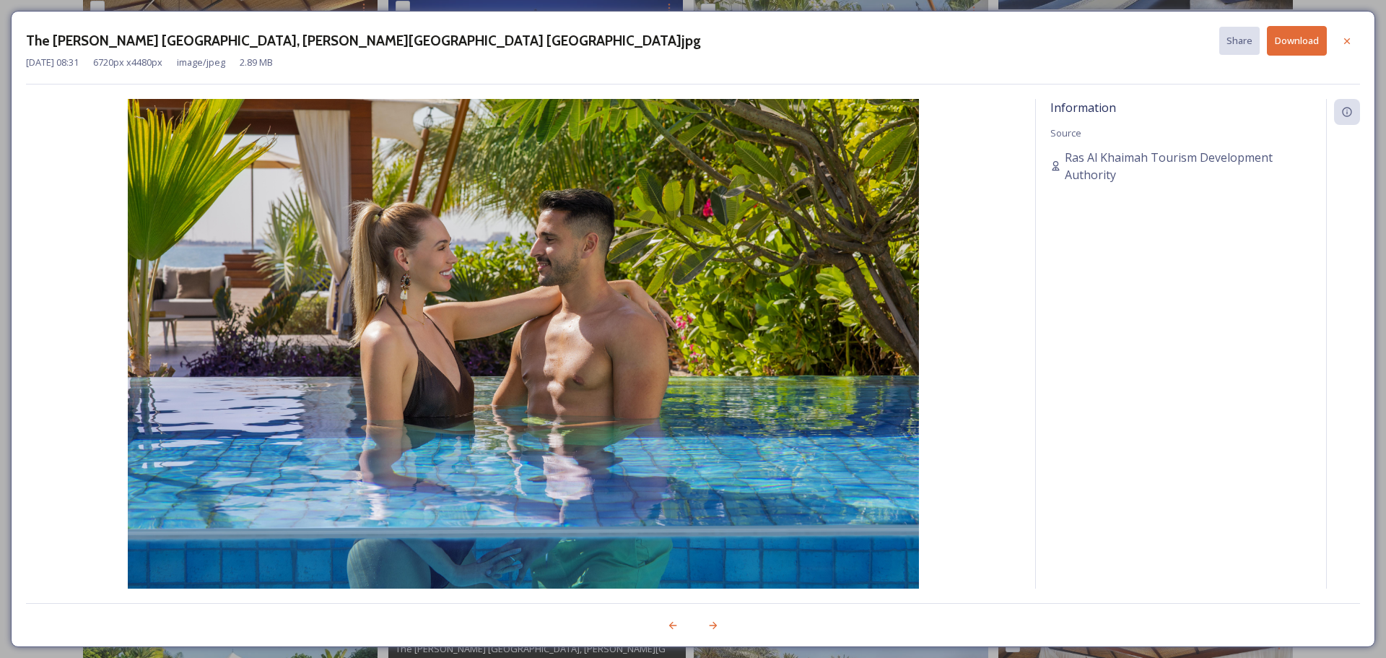
click at [1352, 25] on div "The [PERSON_NAME] [GEOGRAPHIC_DATA], [PERSON_NAME][GEOGRAPHIC_DATA] [GEOGRAPHIC…" at bounding box center [693, 329] width 1365 height 636
click at [1353, 34] on div at bounding box center [1347, 41] width 26 height 26
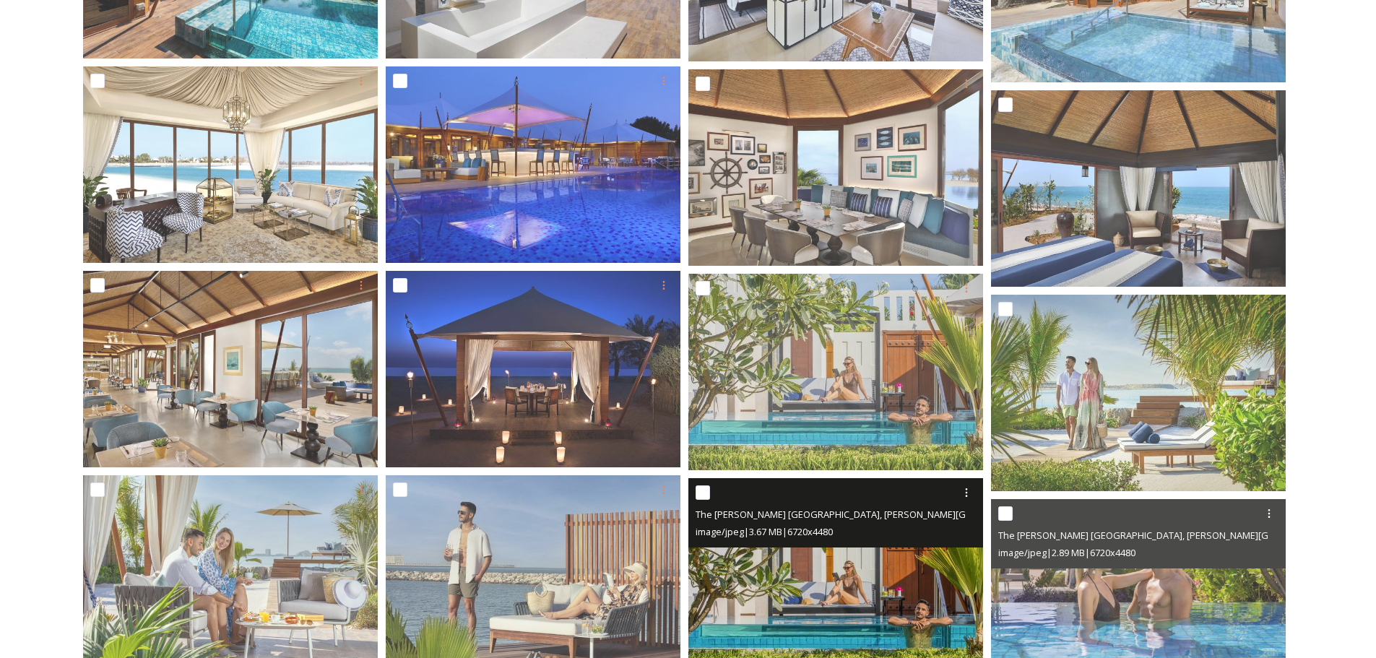
scroll to position [809, 0]
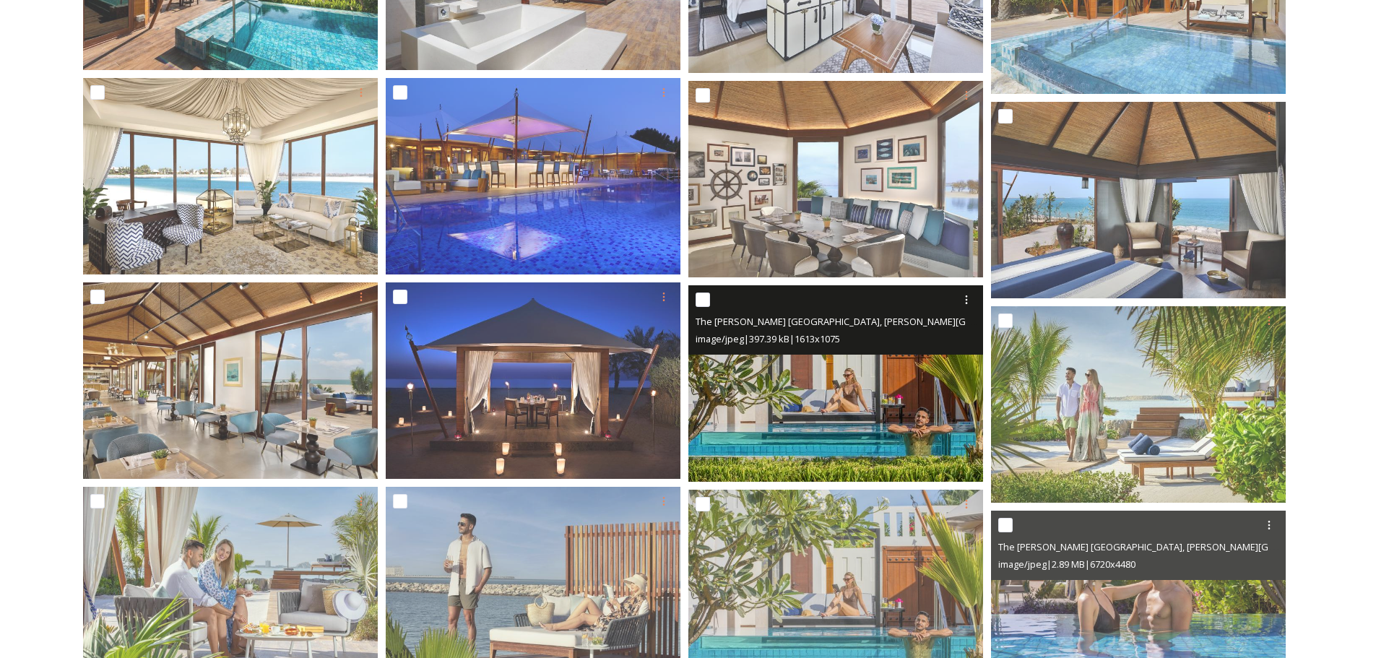
click at [941, 432] on img at bounding box center [835, 383] width 295 height 196
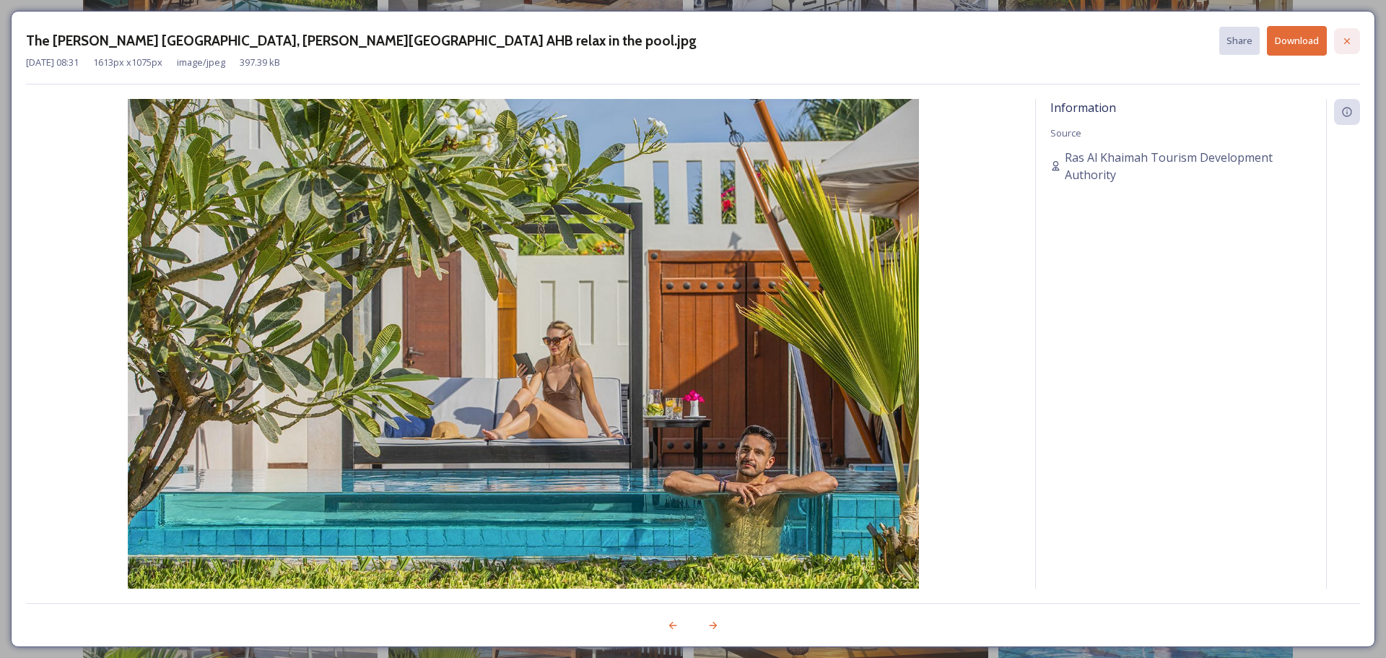
click at [1346, 44] on icon at bounding box center [1348, 41] width 12 height 12
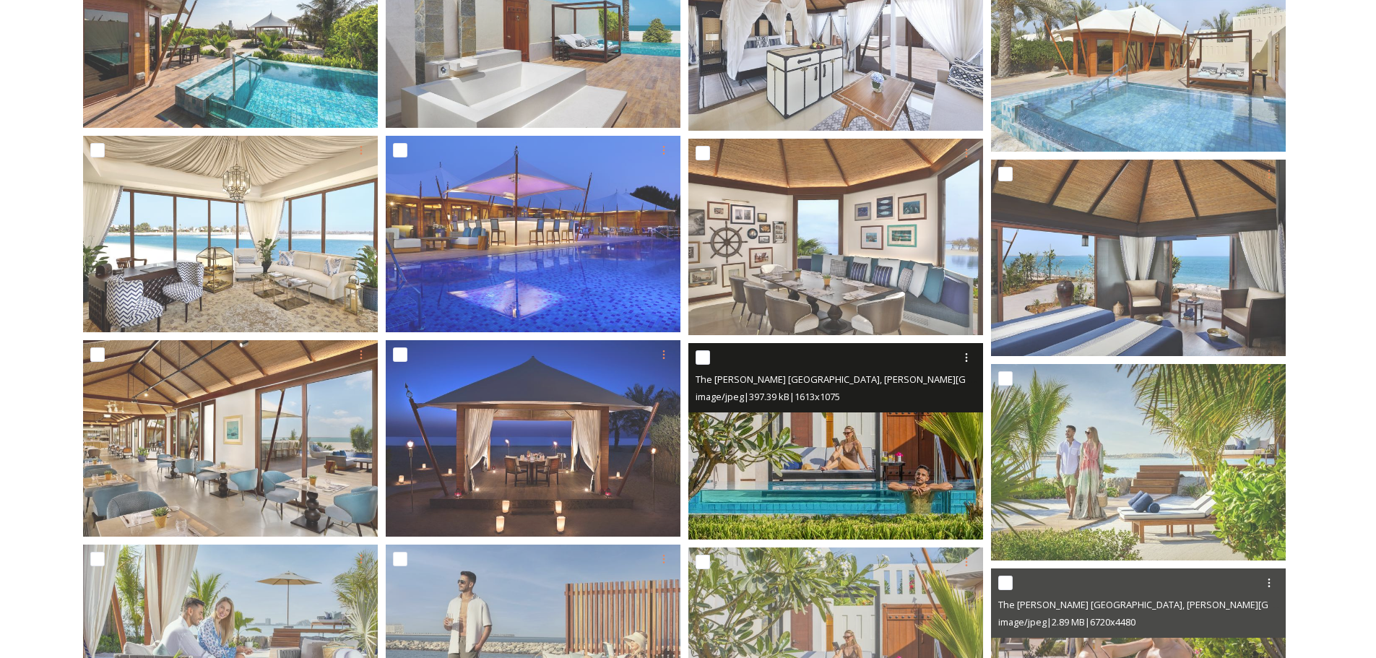
scroll to position [593, 0]
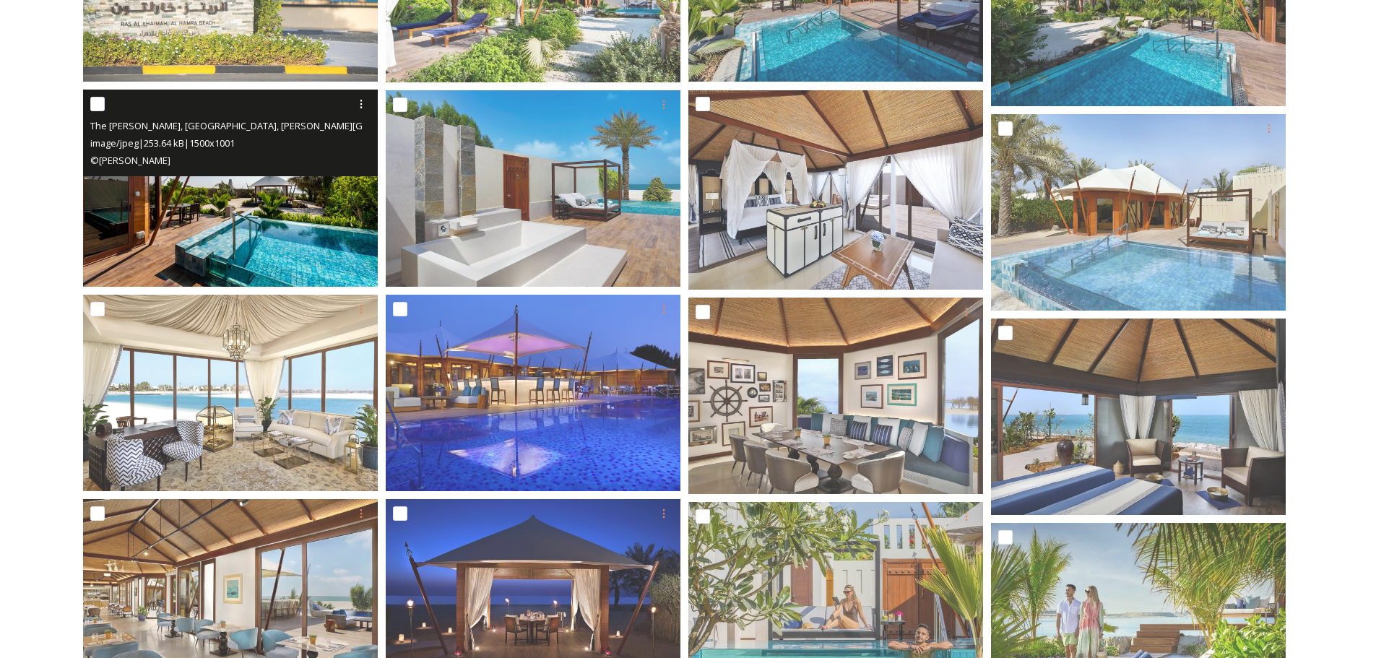
click at [181, 210] on img at bounding box center [230, 188] width 295 height 196
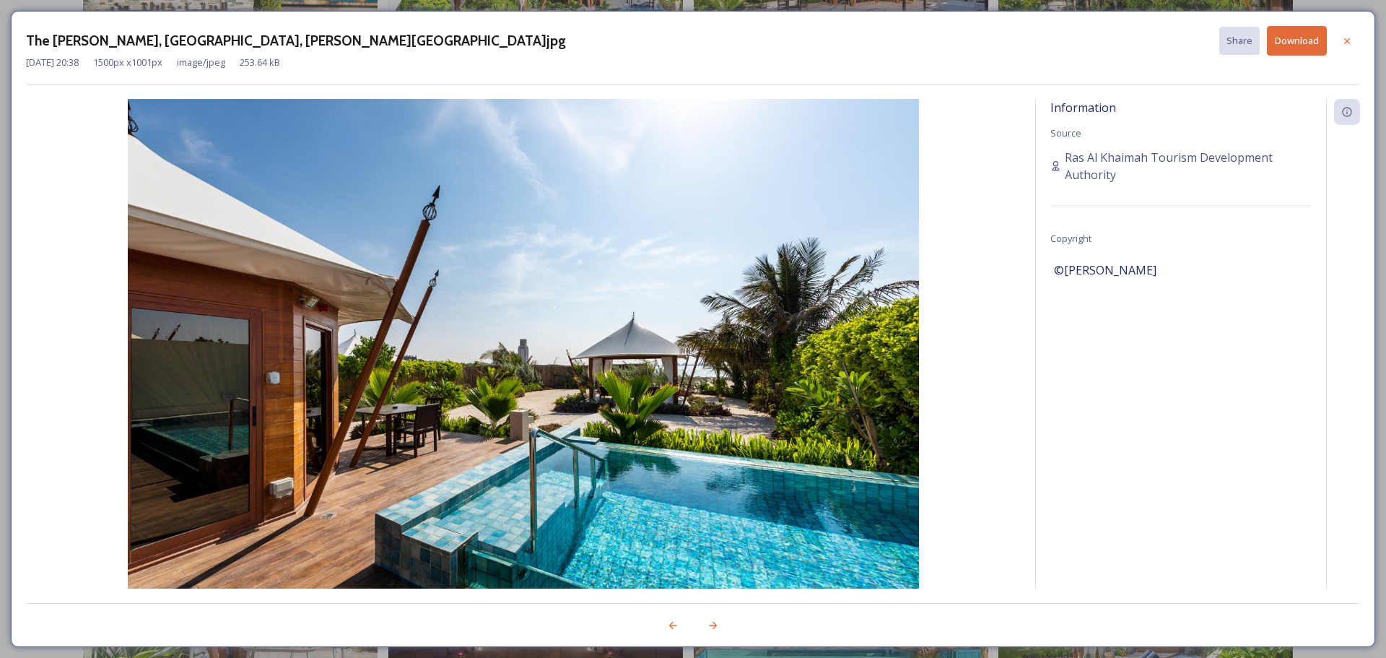
click at [1277, 43] on button "Download" at bounding box center [1297, 41] width 60 height 30
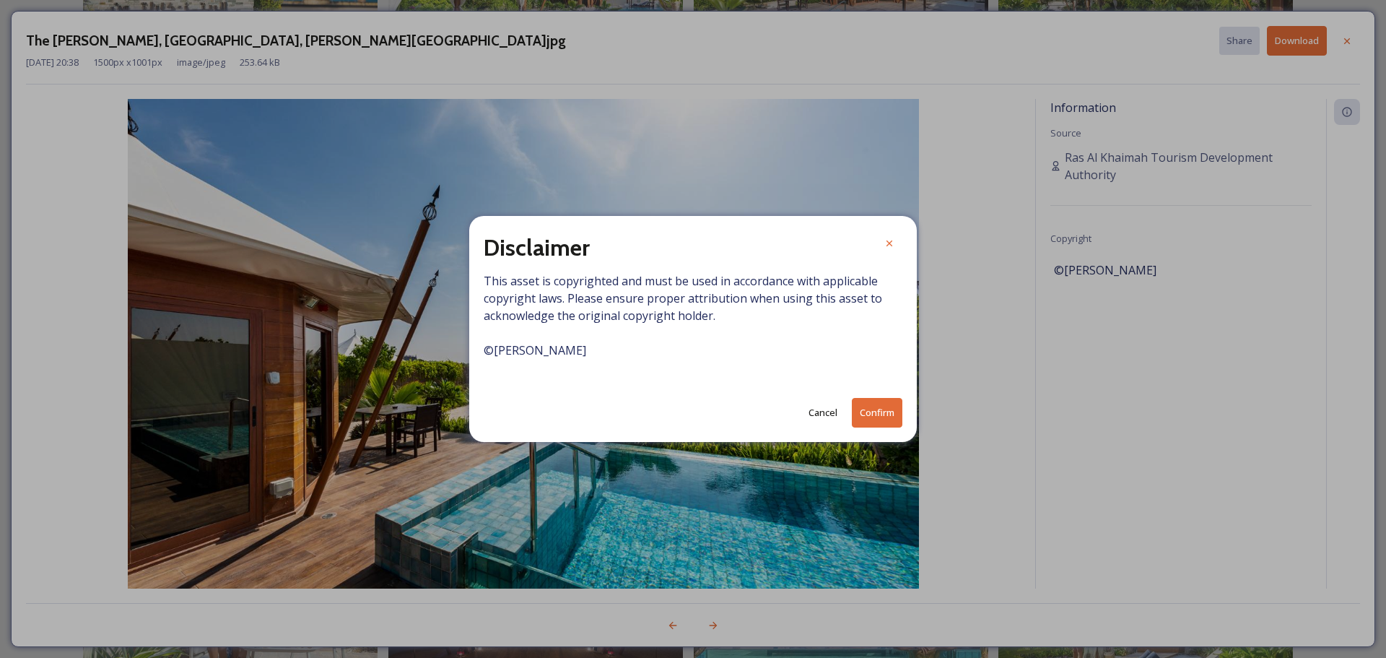
click at [877, 411] on button "Confirm" at bounding box center [877, 413] width 51 height 30
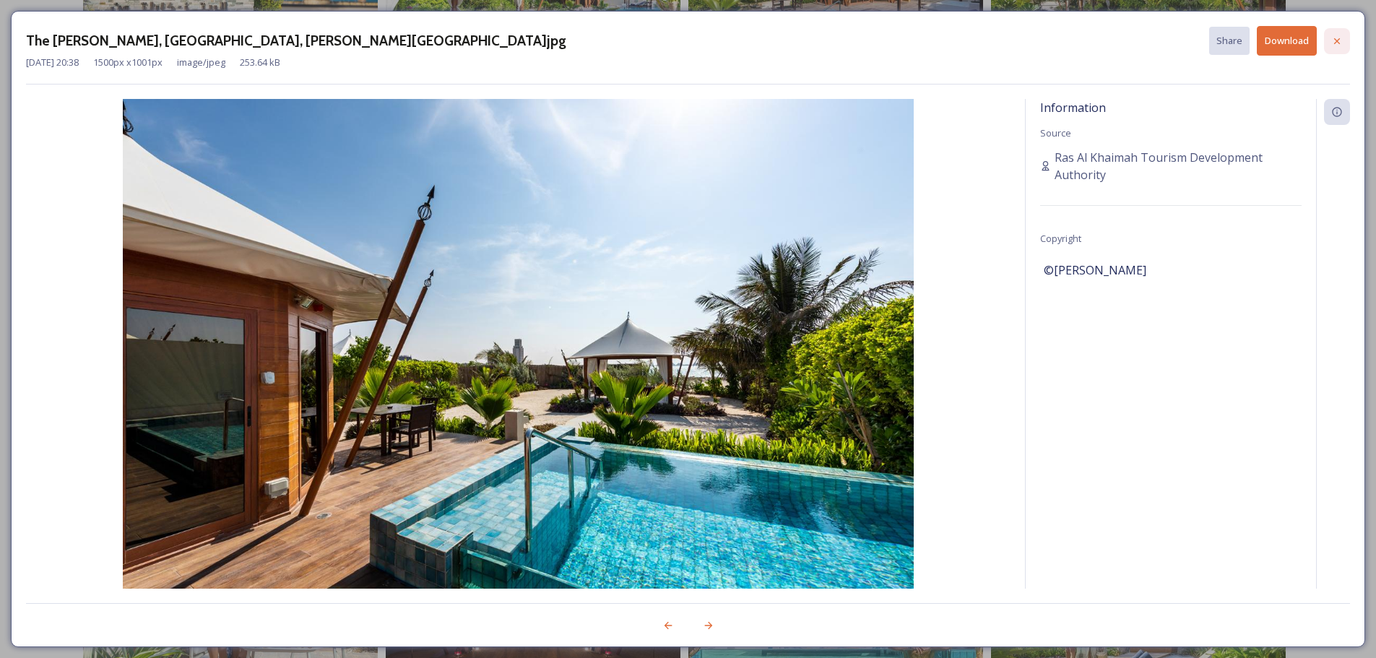
click at [1342, 39] on icon at bounding box center [1337, 41] width 12 height 12
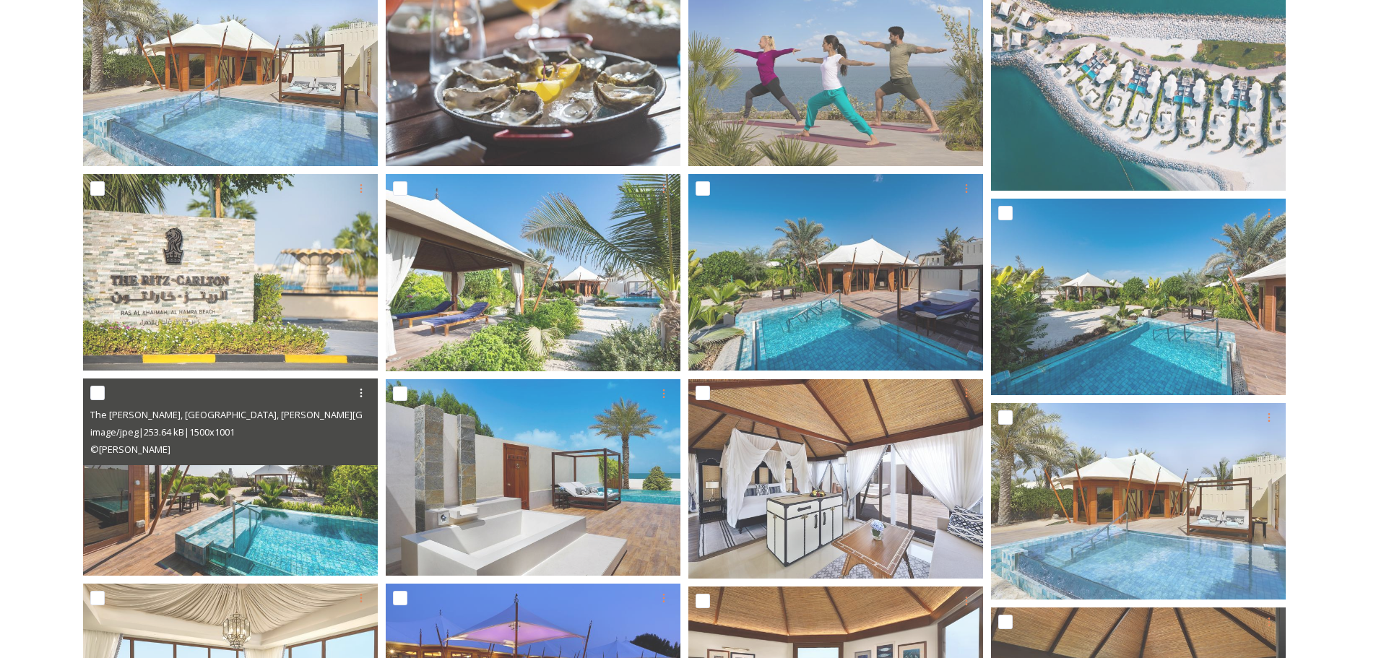
scroll to position [160, 0]
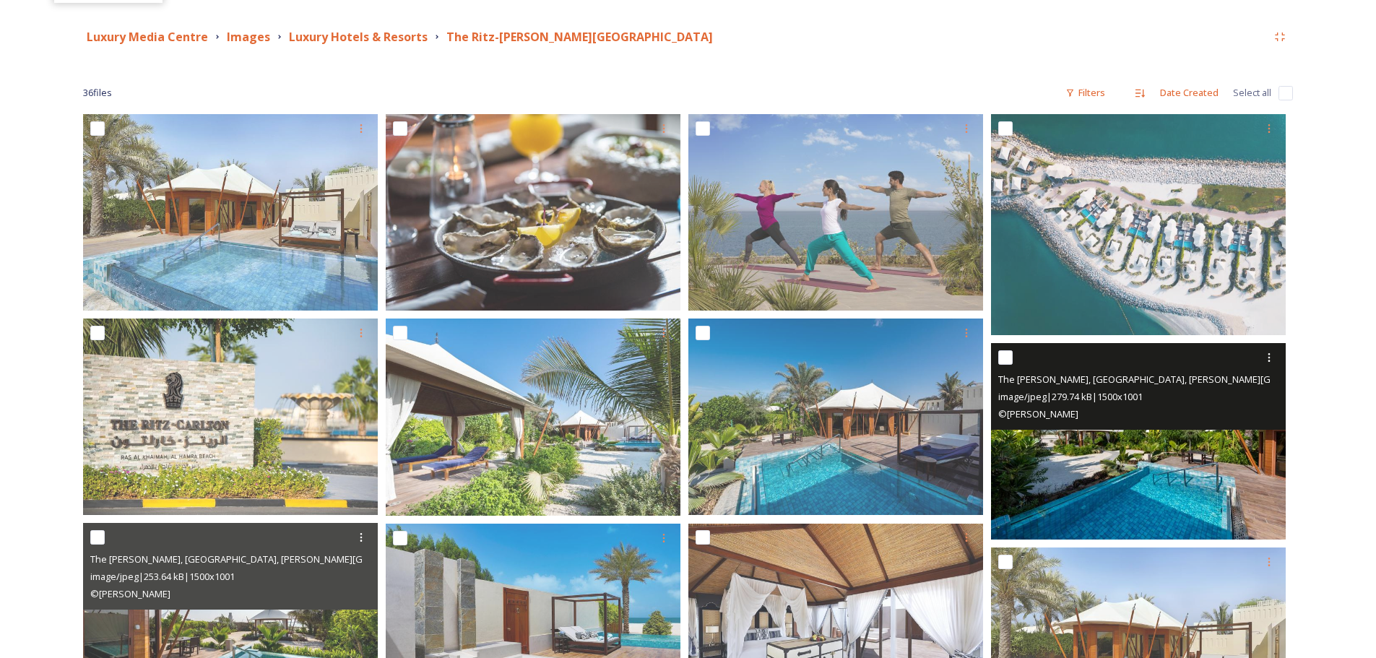
click at [1124, 466] on img at bounding box center [1138, 441] width 295 height 196
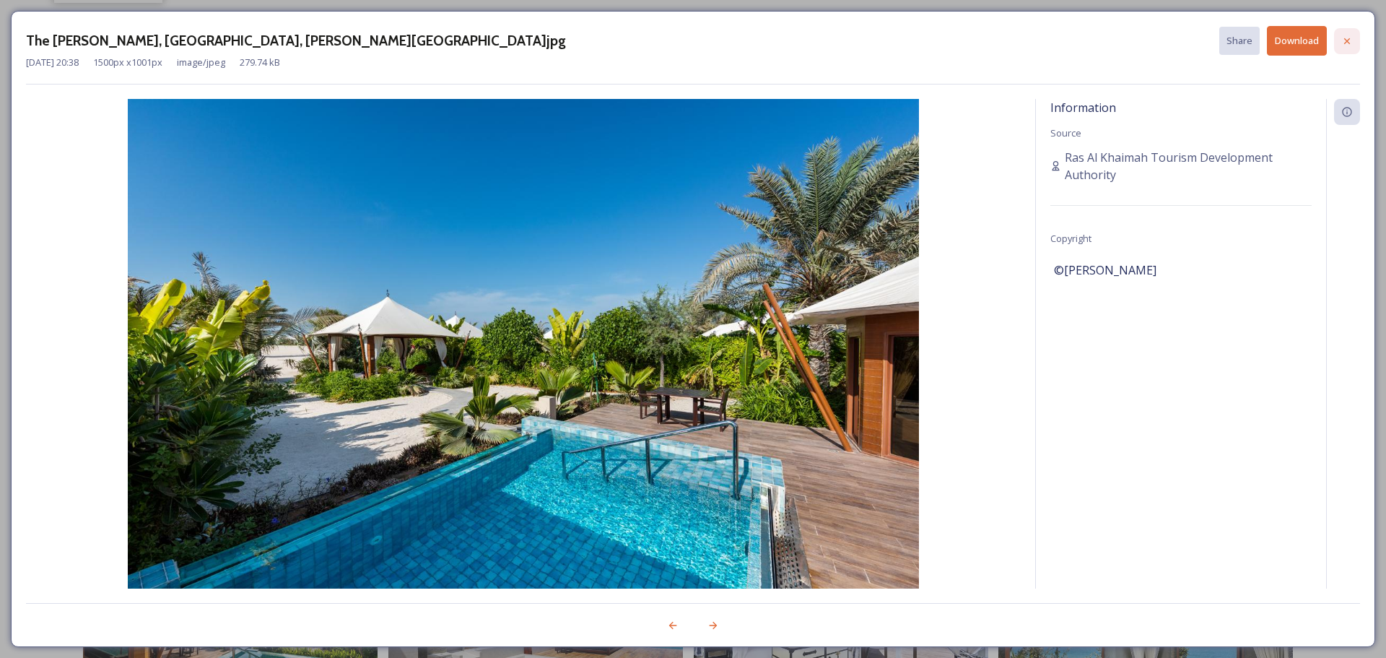
click at [1348, 41] on icon at bounding box center [1348, 41] width 6 height 6
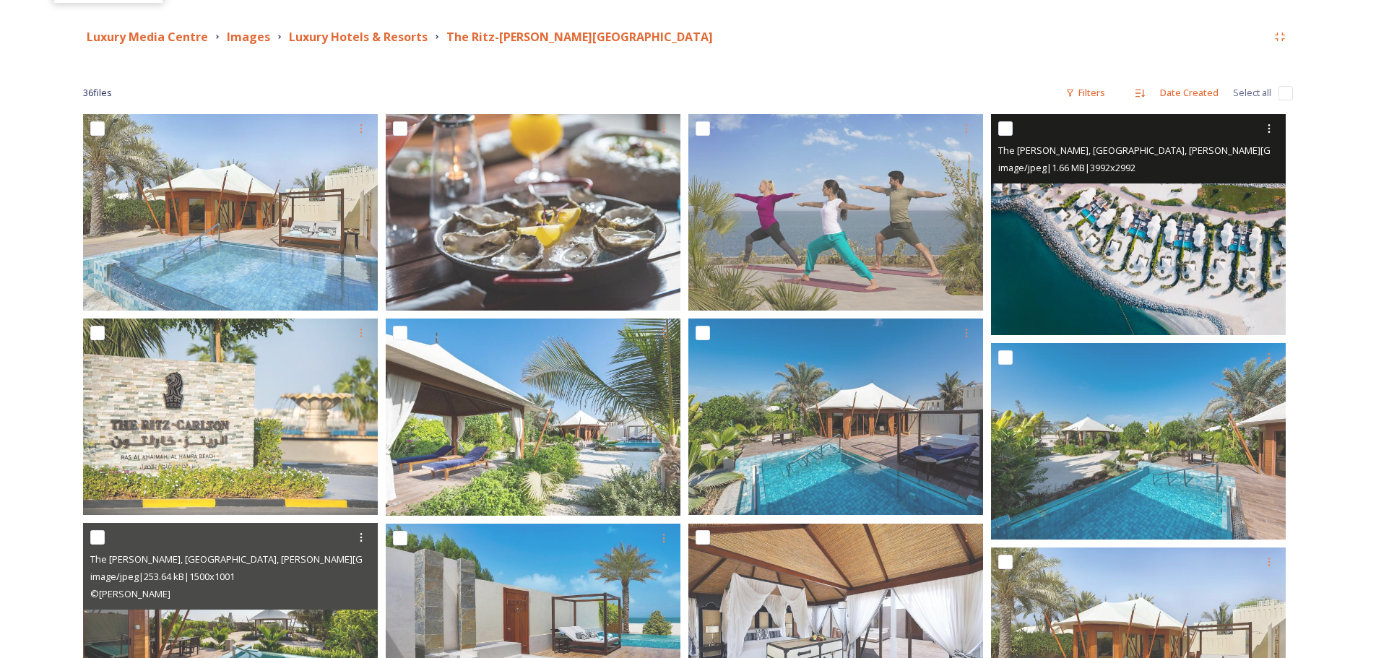
click at [1131, 260] on img at bounding box center [1138, 224] width 295 height 221
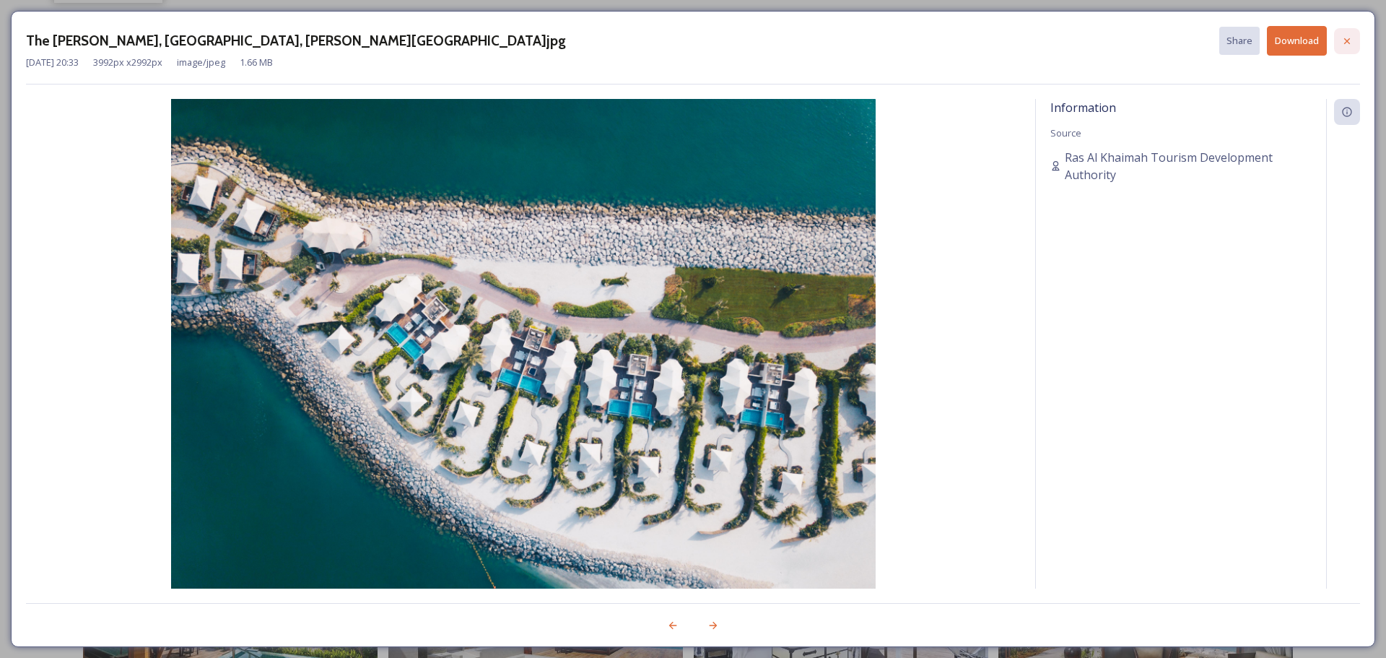
click at [1343, 32] on div at bounding box center [1347, 41] width 26 height 26
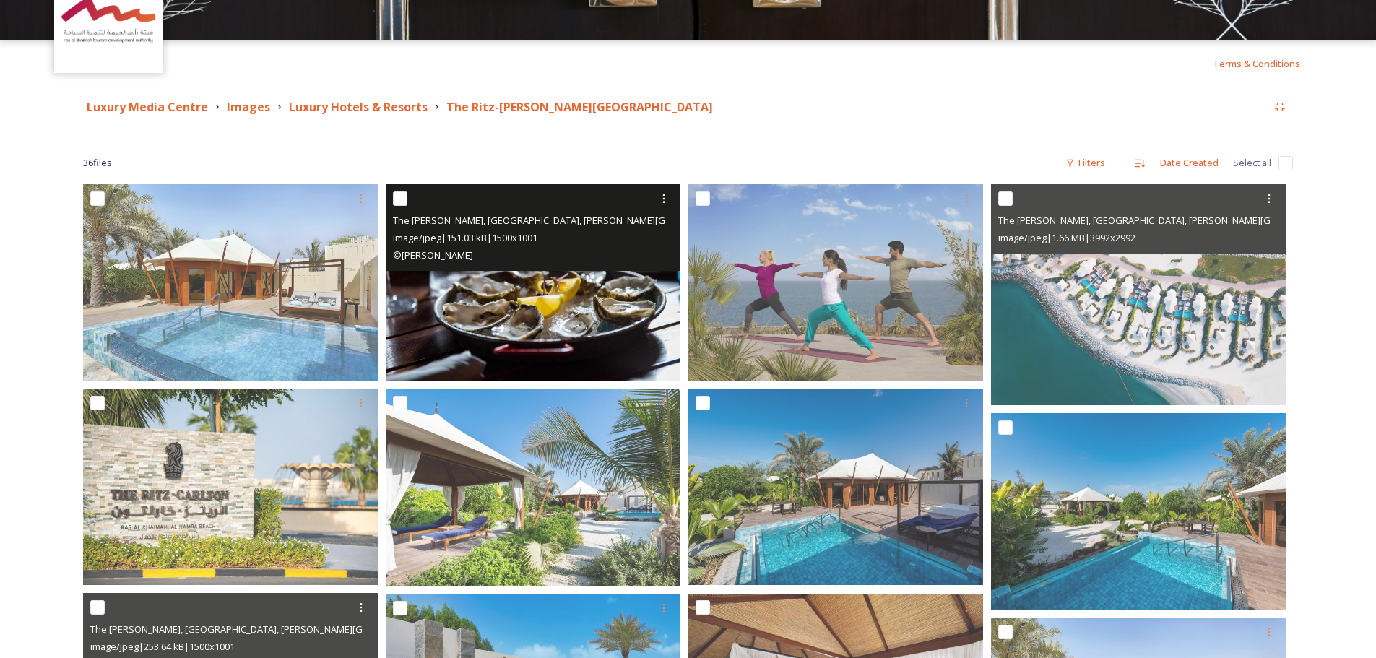
scroll to position [0, 0]
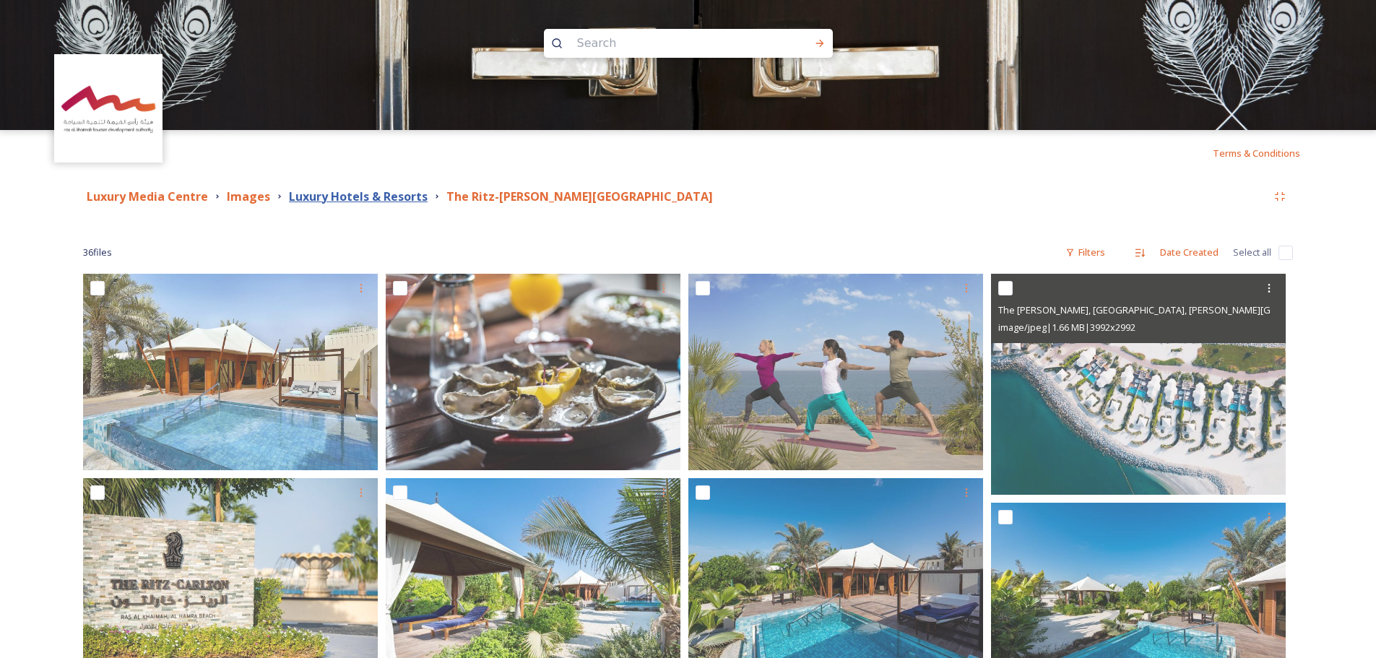
click at [381, 197] on strong "Luxury Hotels & Resorts" at bounding box center [358, 196] width 139 height 16
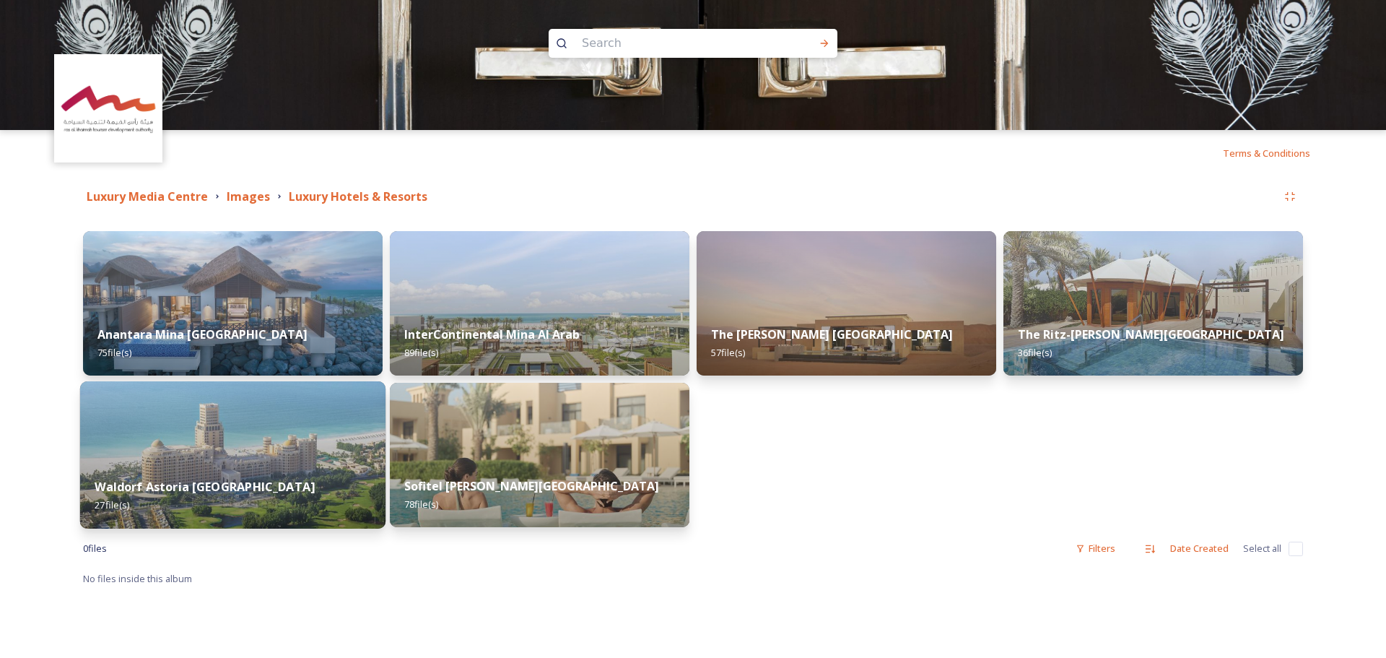
click at [208, 443] on img at bounding box center [232, 454] width 305 height 147
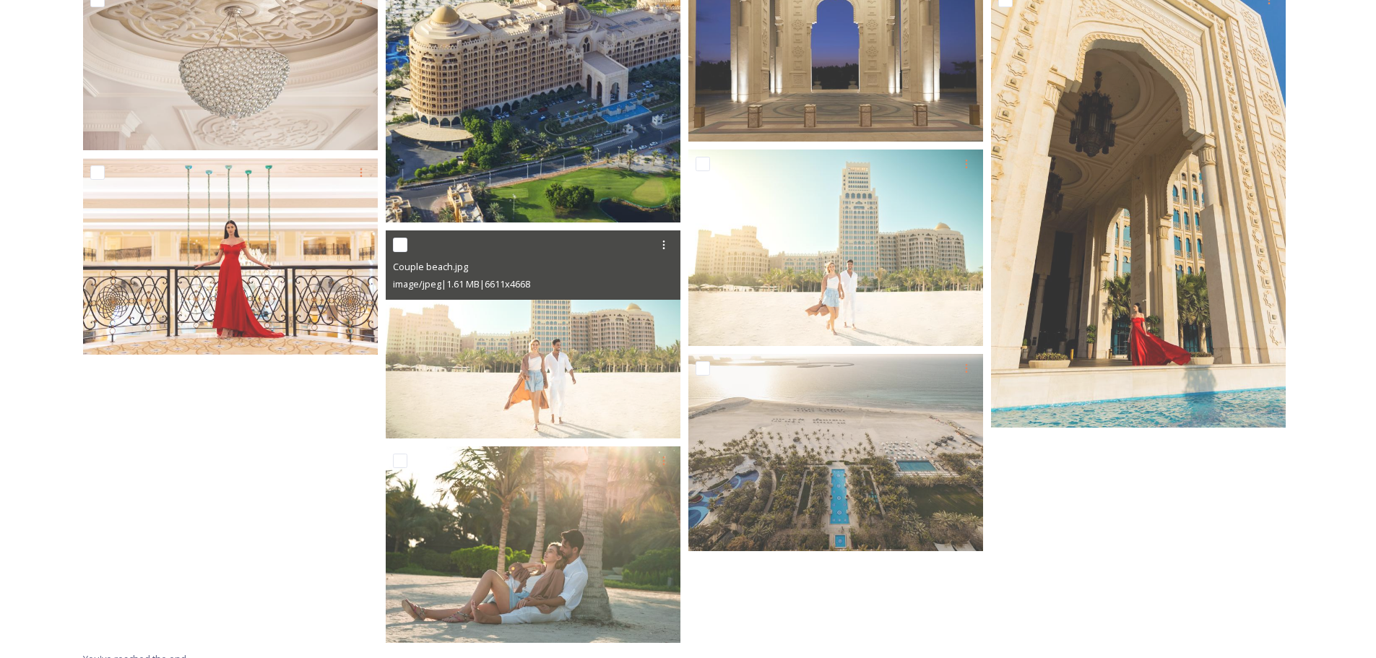
scroll to position [1327, 0]
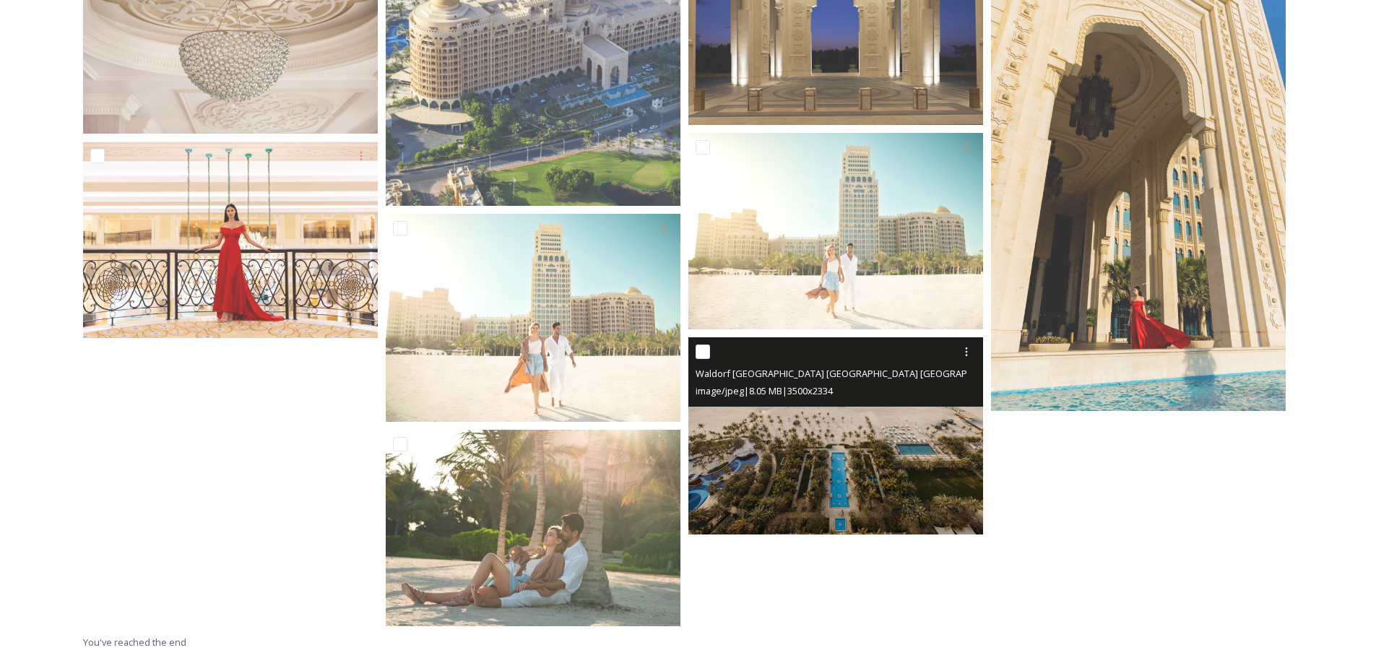
click at [866, 500] on img at bounding box center [835, 435] width 295 height 196
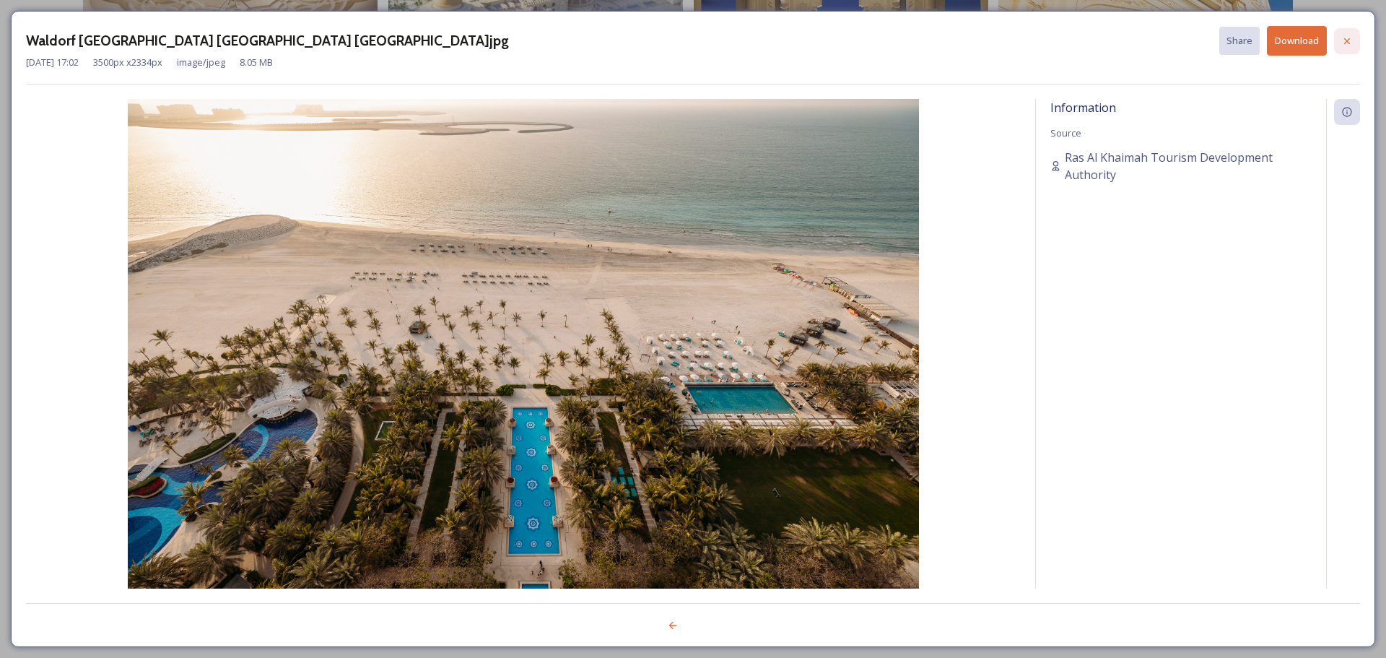
click at [1346, 48] on div at bounding box center [1347, 41] width 26 height 26
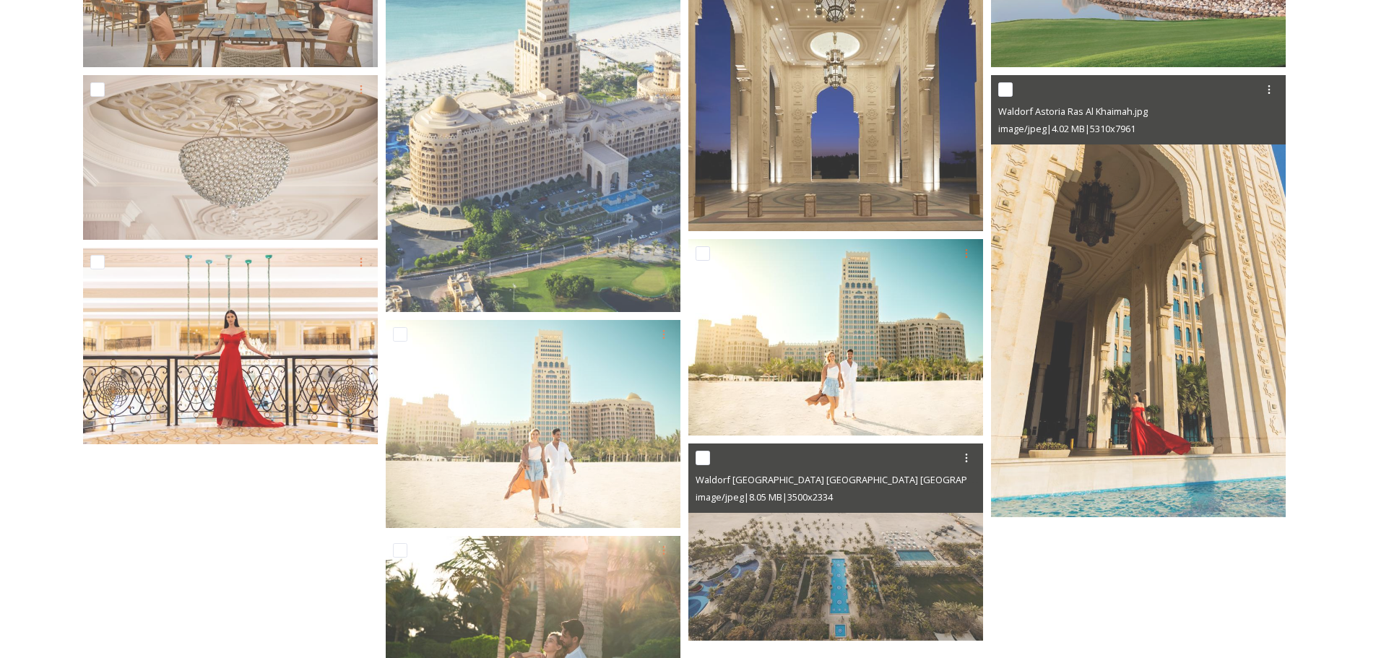
scroll to position [1183, 0]
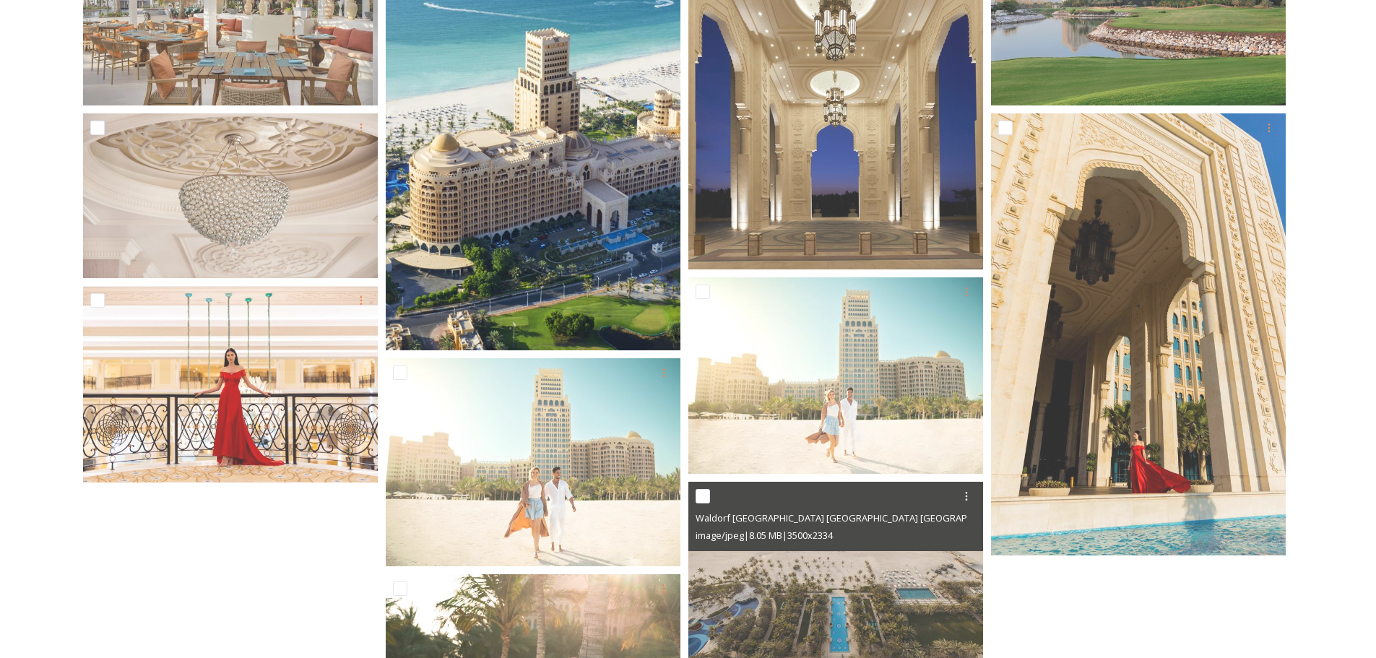
click at [603, 147] on img at bounding box center [533, 130] width 295 height 442
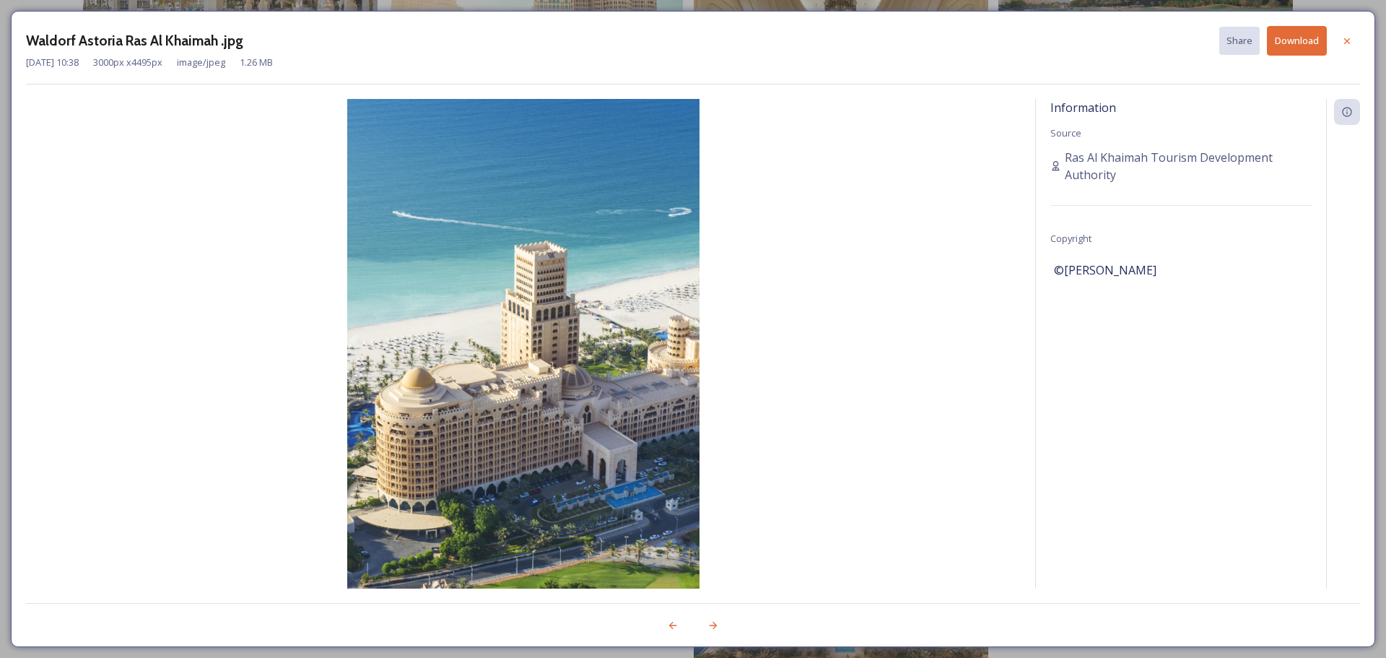
click at [1301, 38] on button "Download" at bounding box center [1297, 41] width 60 height 30
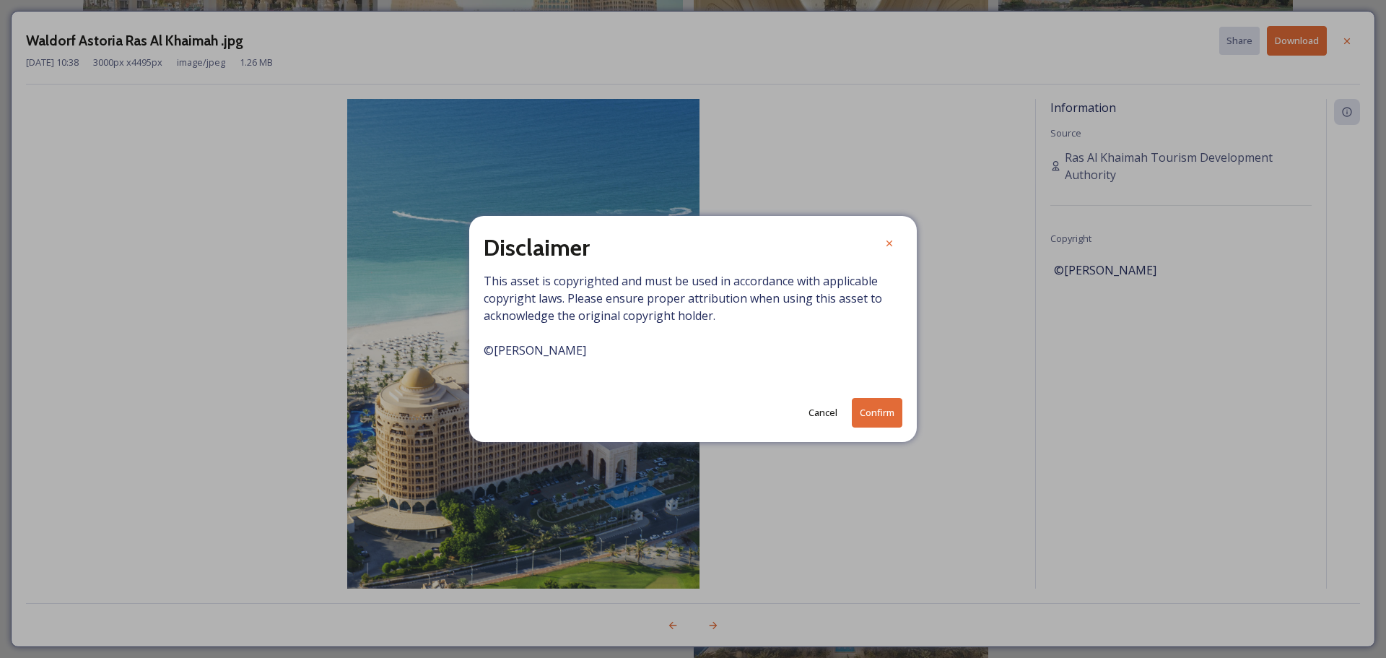
click at [879, 420] on button "Confirm" at bounding box center [877, 413] width 51 height 30
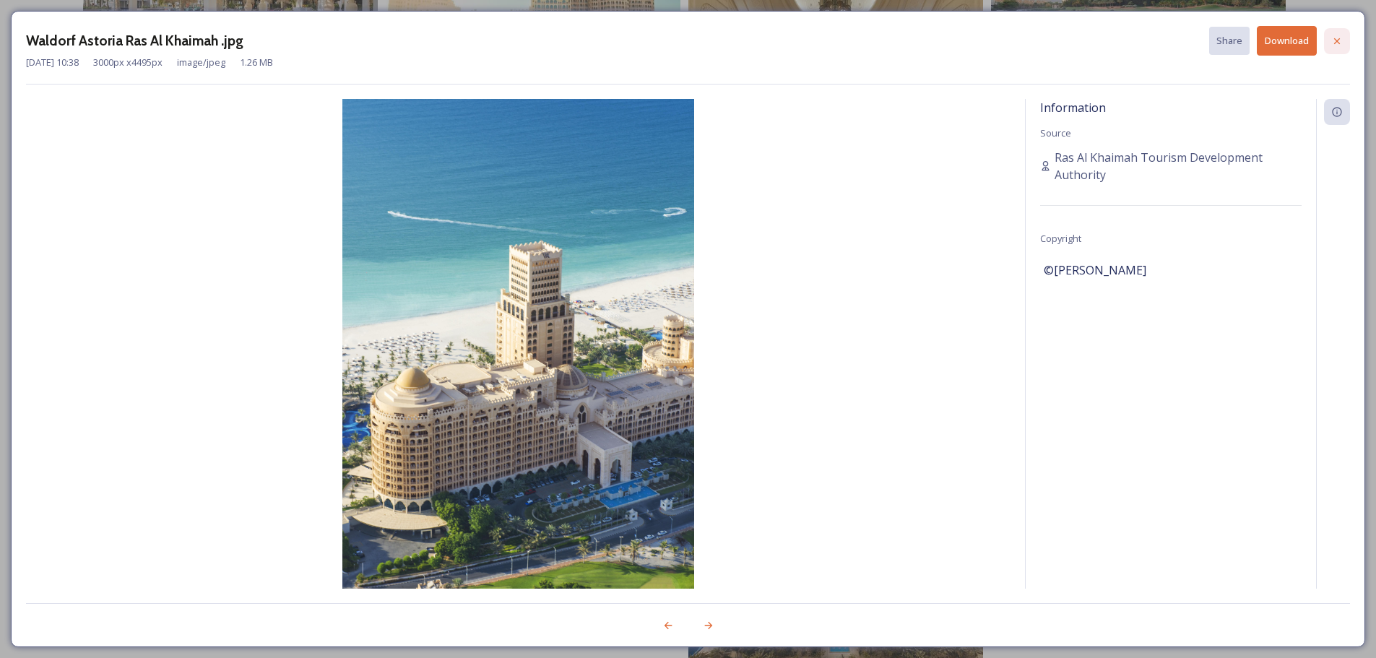
click at [1332, 46] on icon at bounding box center [1337, 41] width 12 height 12
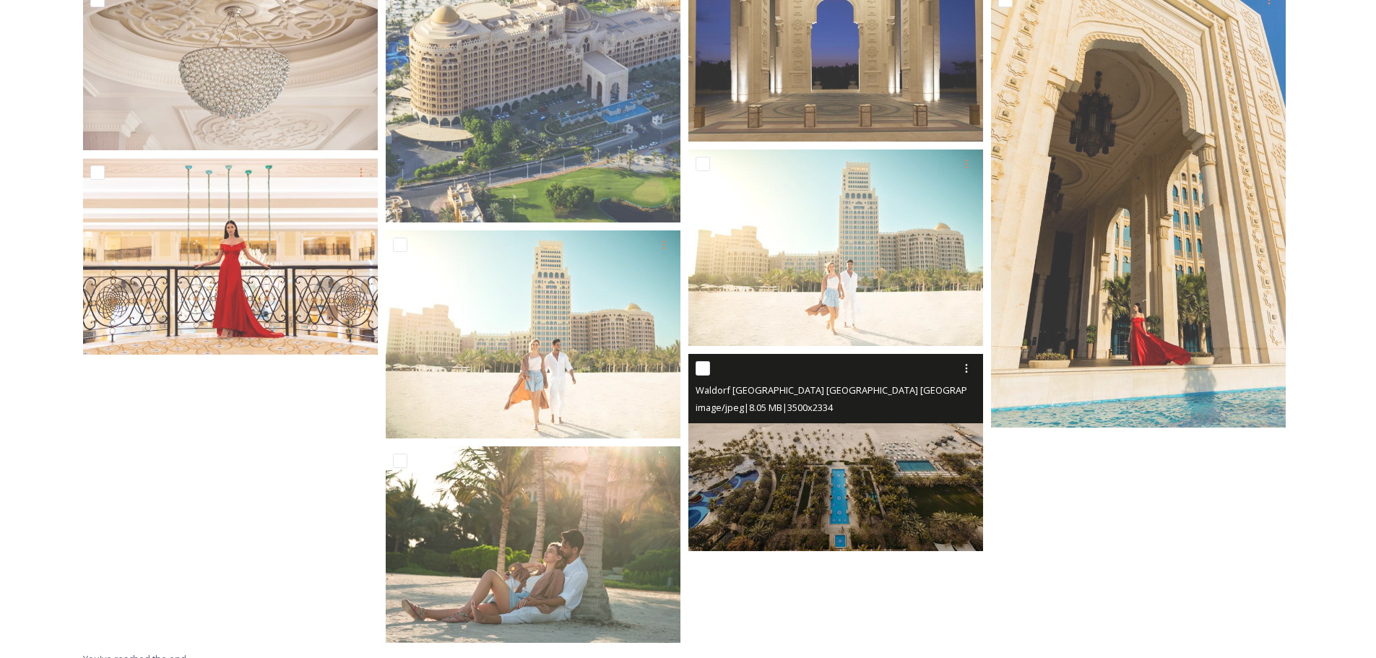
scroll to position [1327, 0]
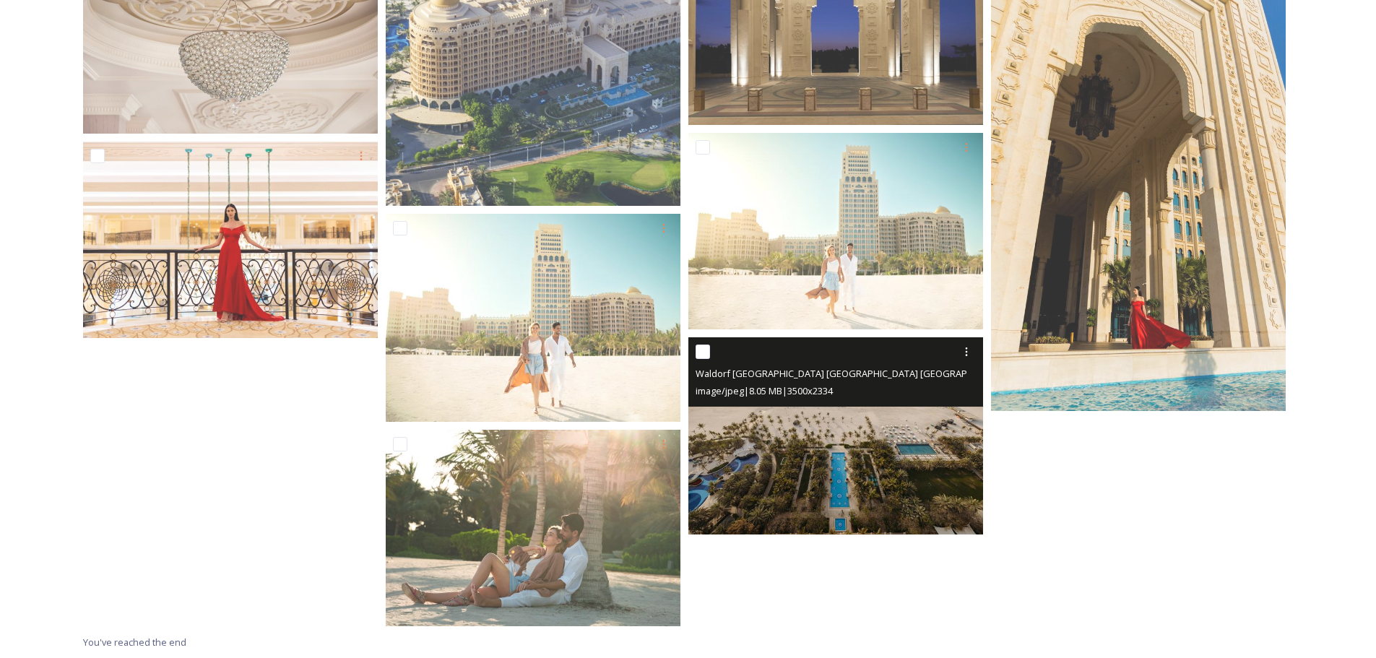
click at [787, 430] on img at bounding box center [835, 435] width 295 height 196
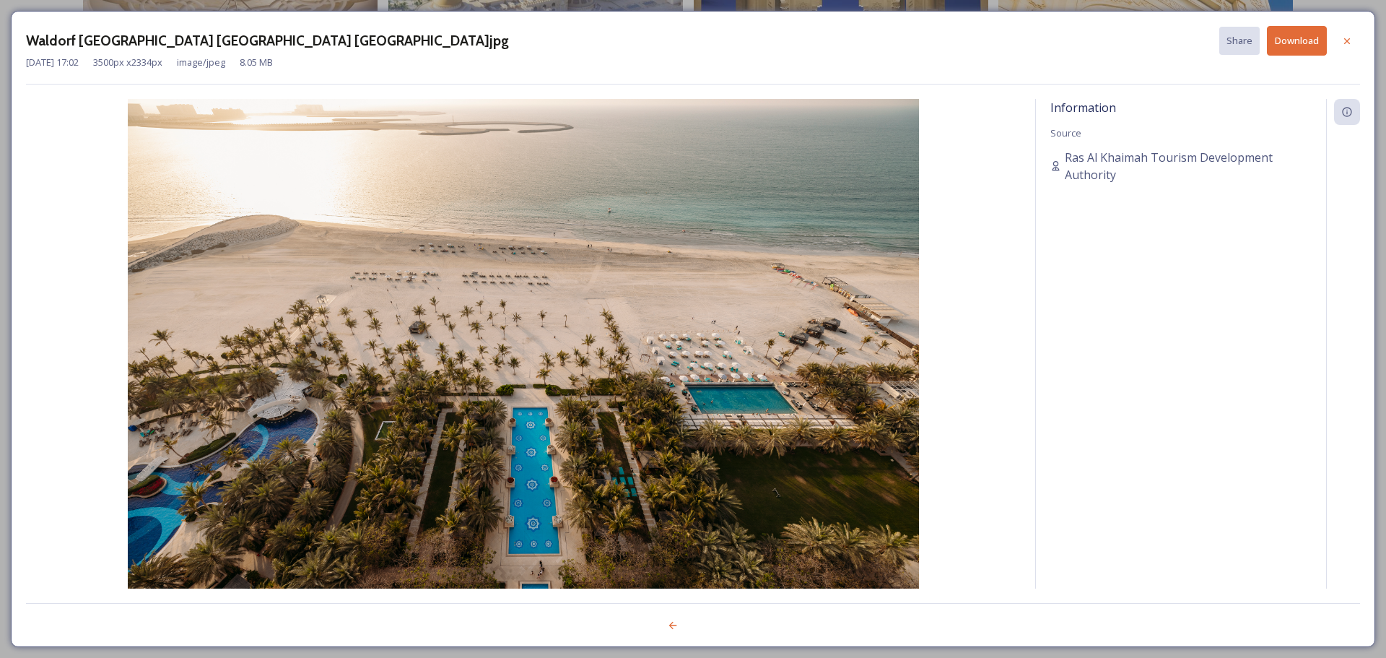
click at [1300, 44] on button "Download" at bounding box center [1297, 41] width 60 height 30
click at [1350, 42] on icon at bounding box center [1348, 41] width 12 height 12
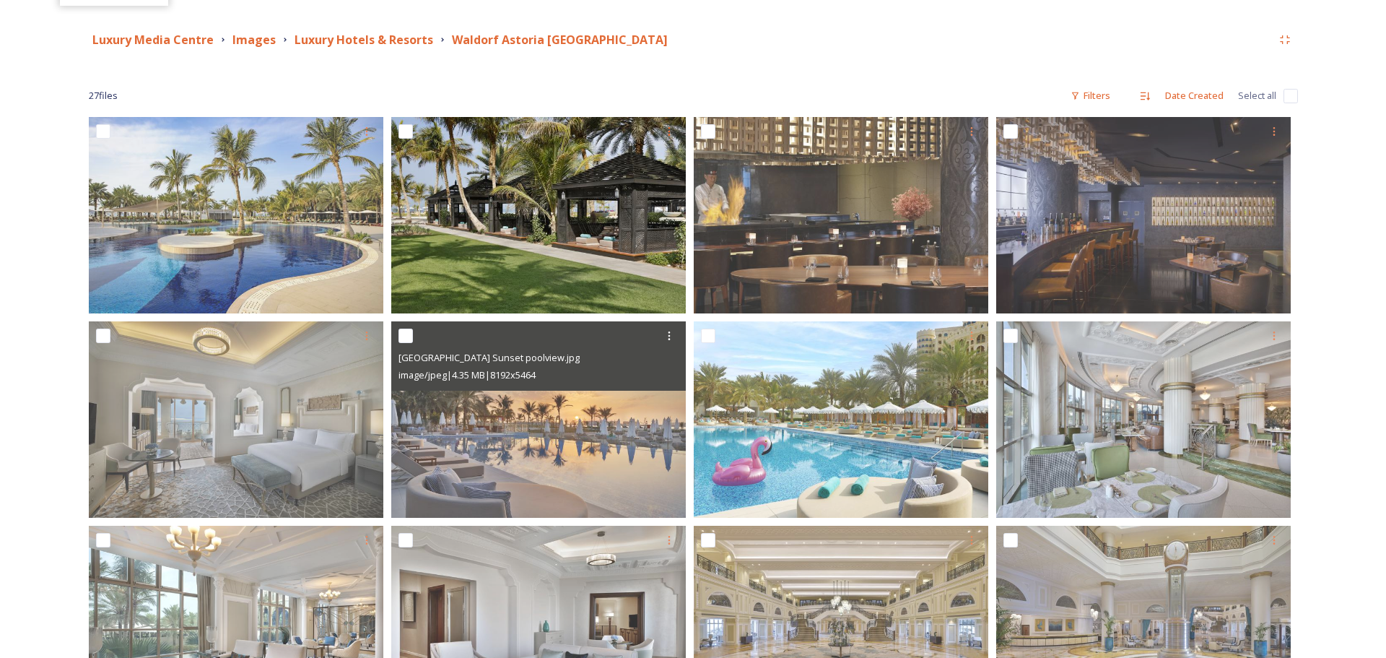
scroll to position [0, 0]
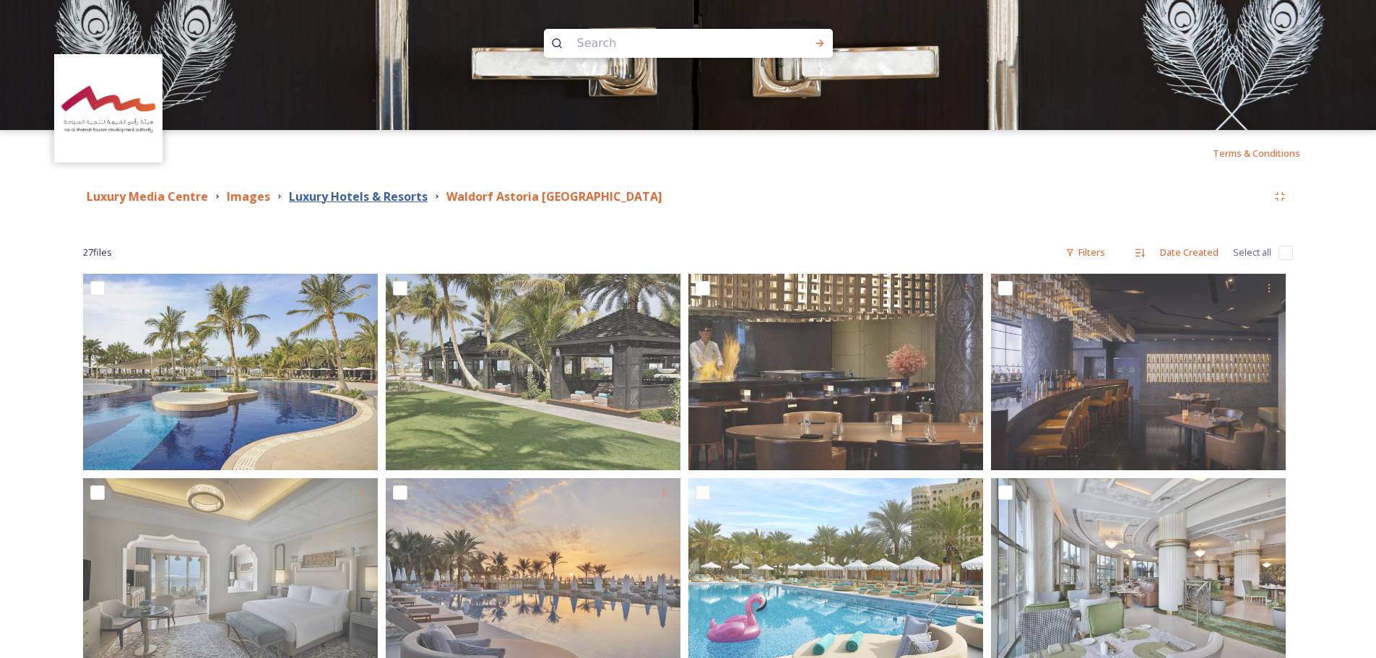
click at [400, 201] on strong "Luxury Hotels & Resorts" at bounding box center [358, 196] width 139 height 16
